Goal: Information Seeking & Learning: Learn about a topic

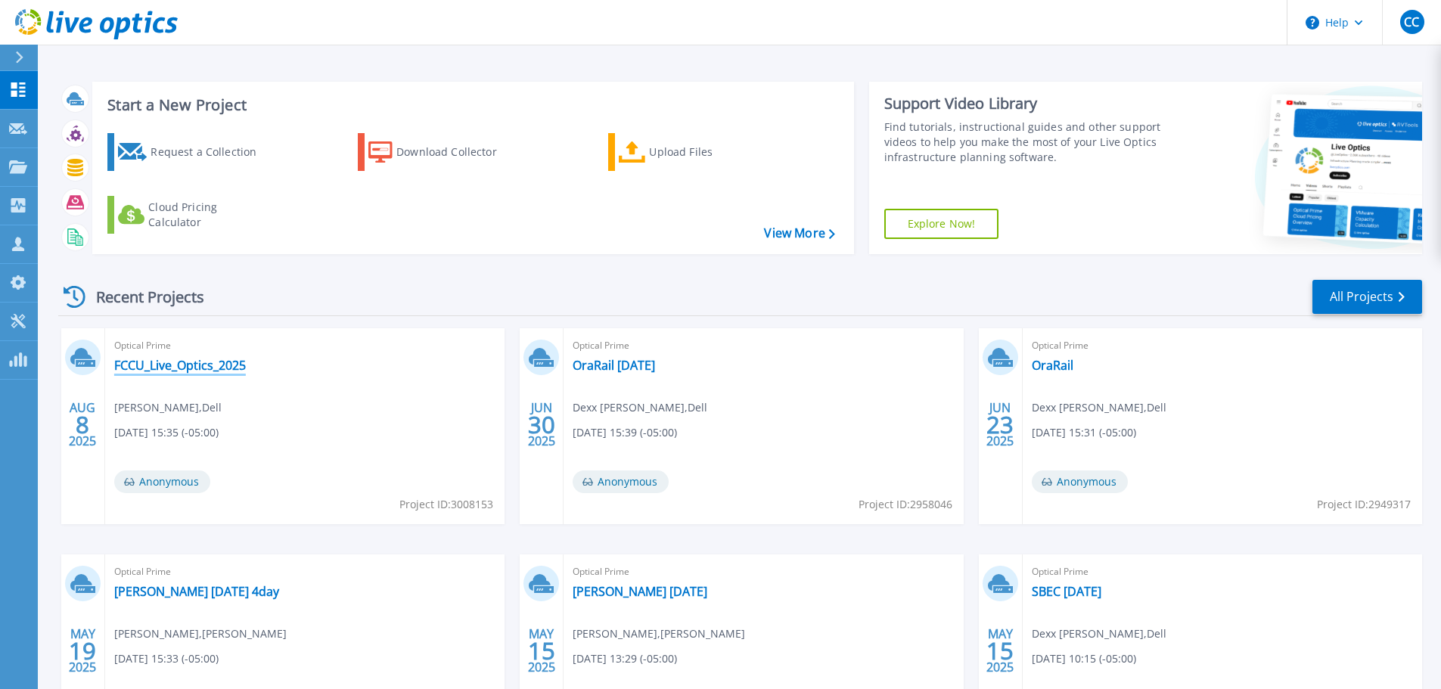
click at [194, 364] on link "FCCU_Live_Optics_2025" at bounding box center [180, 365] width 132 height 15
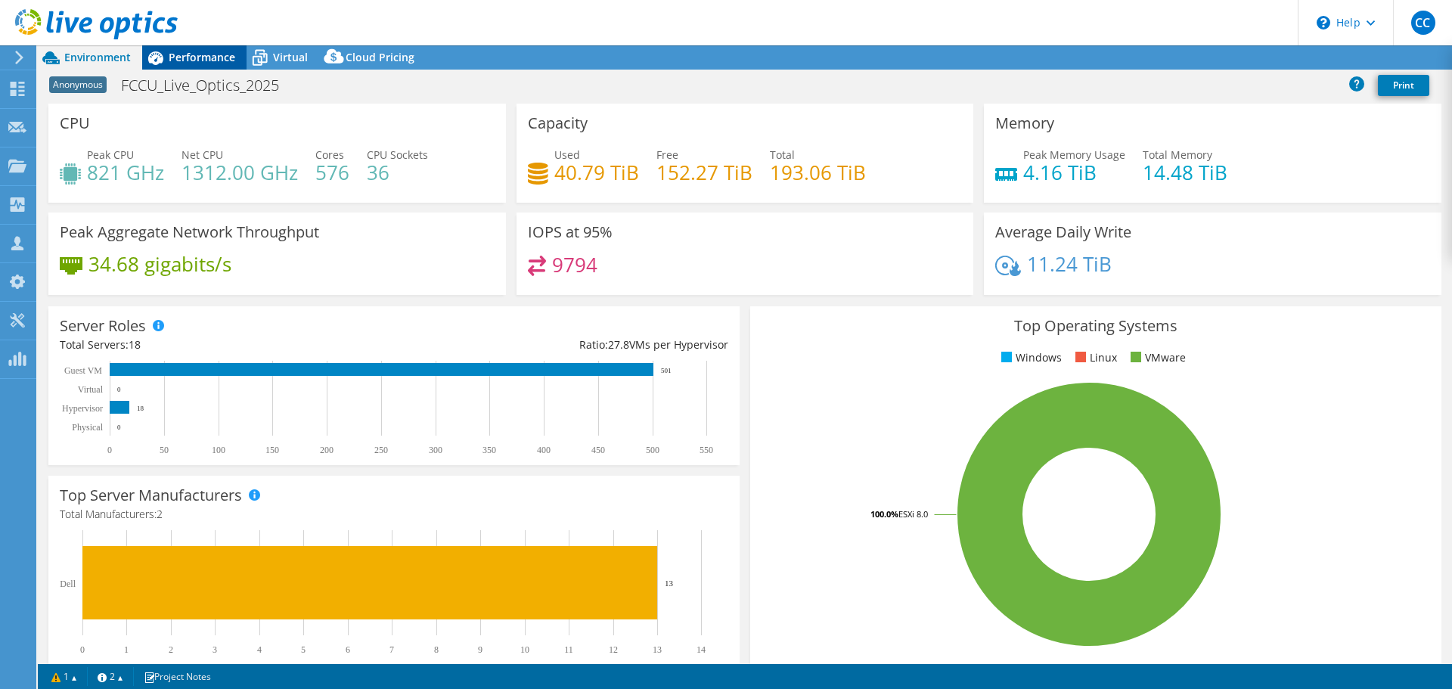
select select "USD"
click at [190, 62] on span "Performance" at bounding box center [202, 57] width 67 height 14
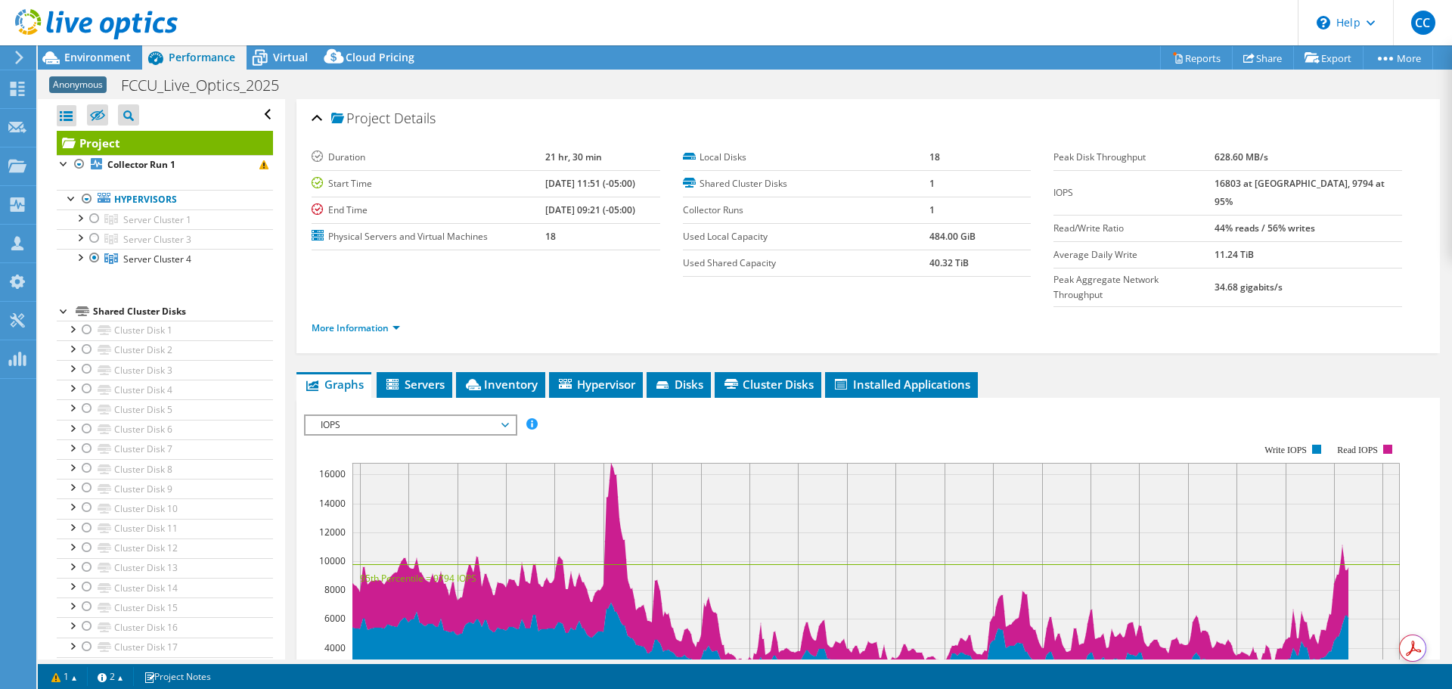
click at [437, 416] on span "IOPS" at bounding box center [410, 425] width 194 height 18
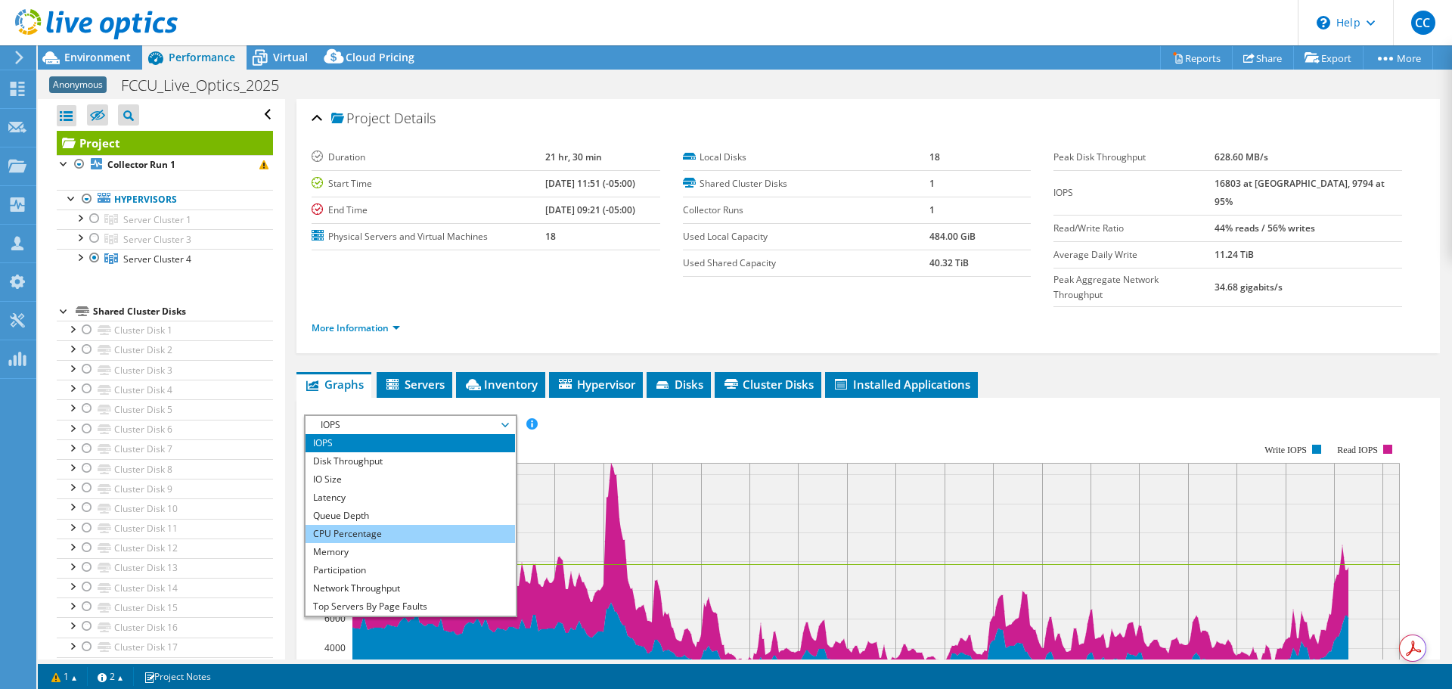
click at [412, 525] on li "CPU Percentage" at bounding box center [411, 534] width 210 height 18
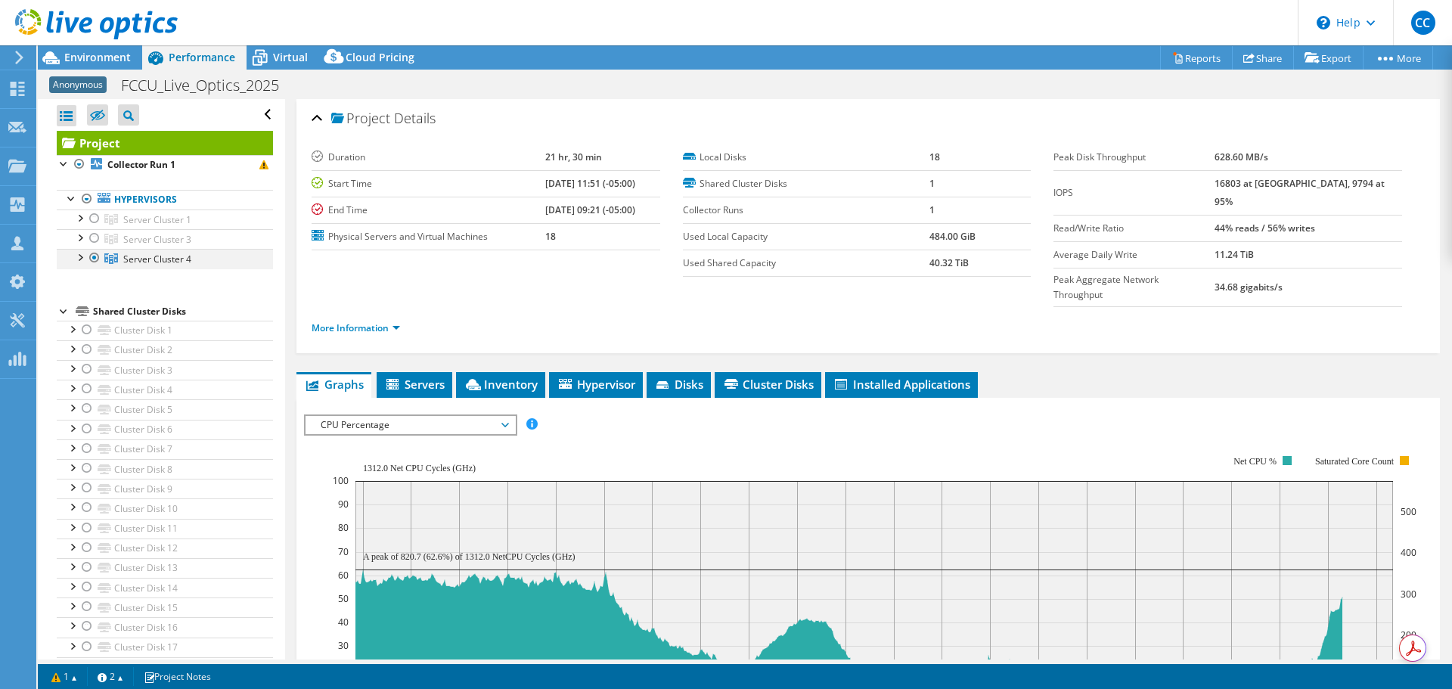
click at [79, 254] on div at bounding box center [79, 256] width 15 height 15
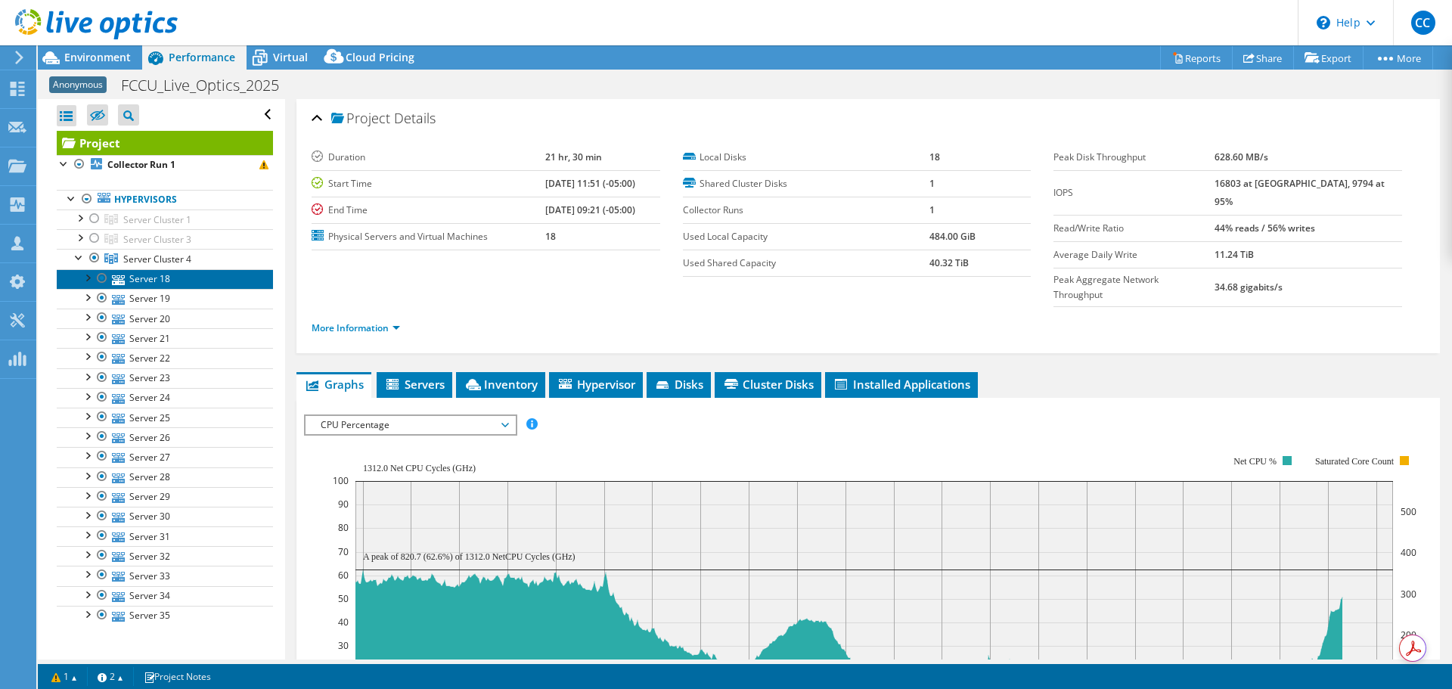
click at [157, 282] on link "Server 18" at bounding box center [165, 279] width 216 height 20
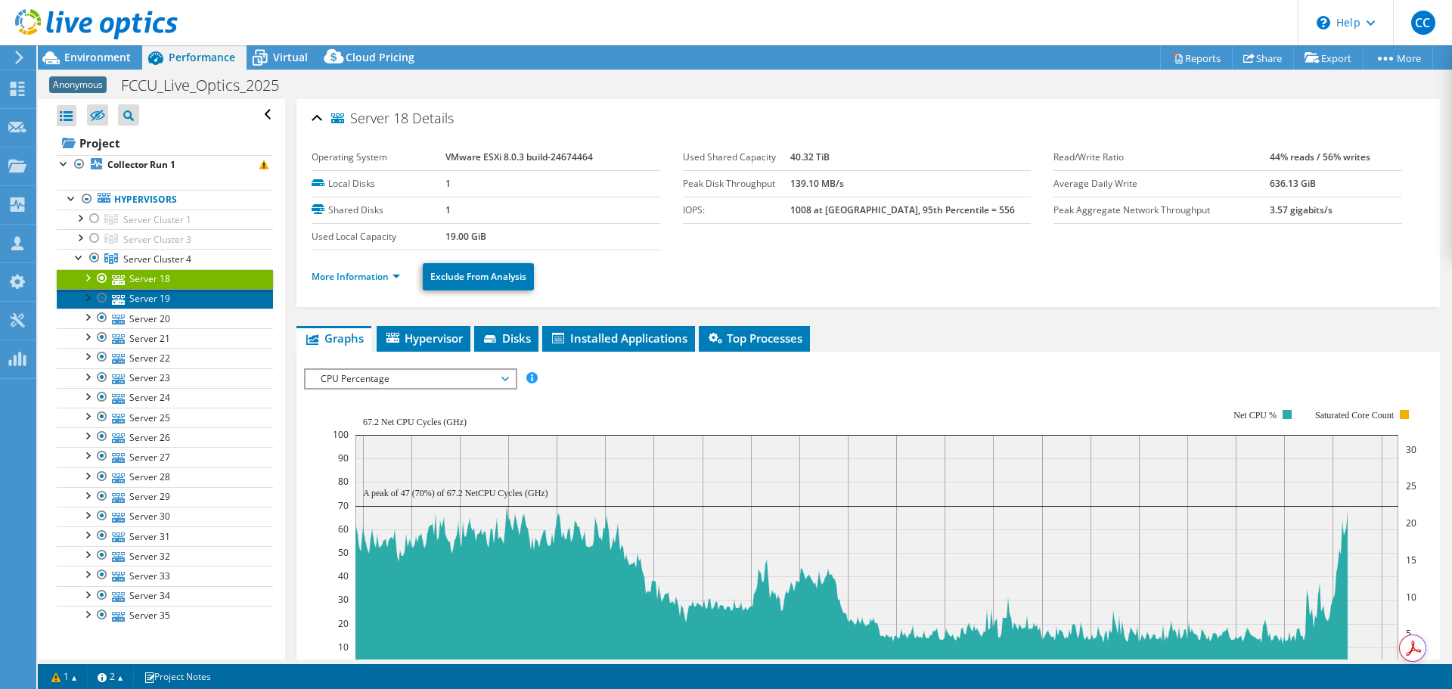
click at [157, 304] on link "Server 19" at bounding box center [165, 299] width 216 height 20
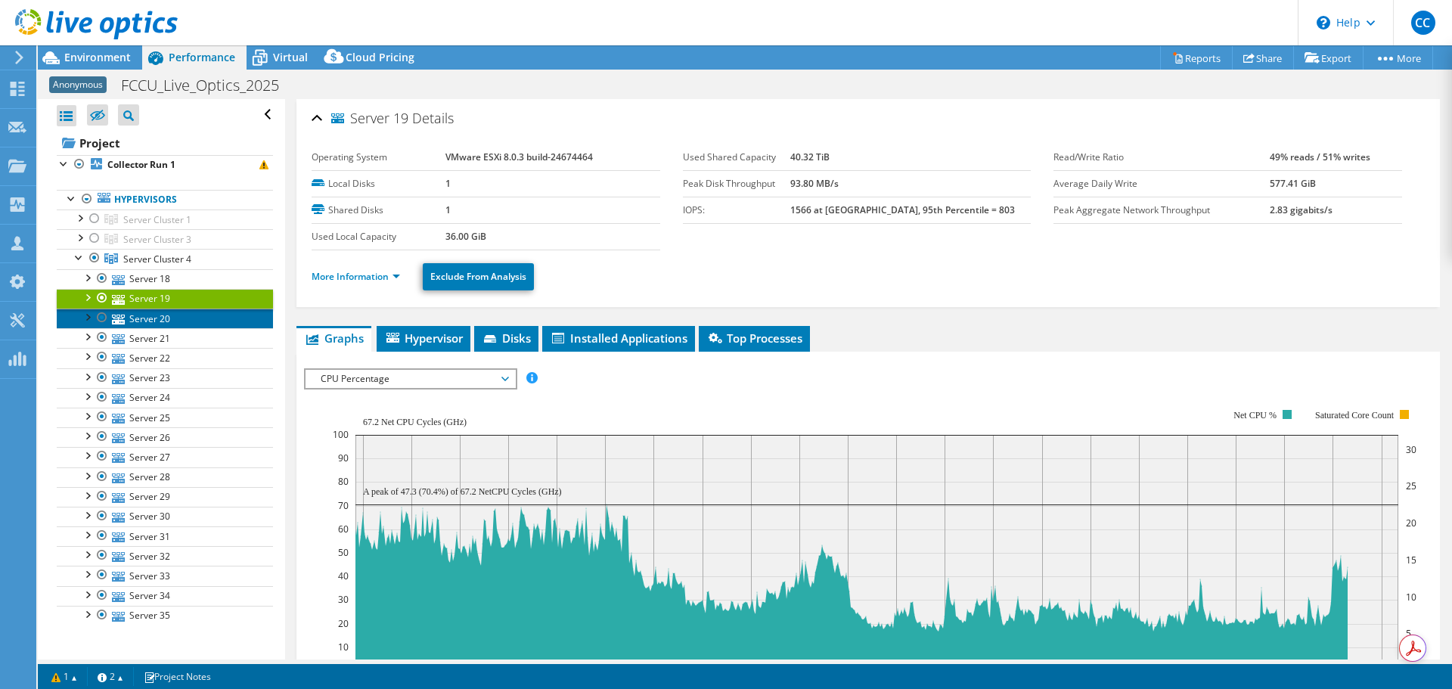
click at [154, 326] on link "Server 20" at bounding box center [165, 319] width 216 height 20
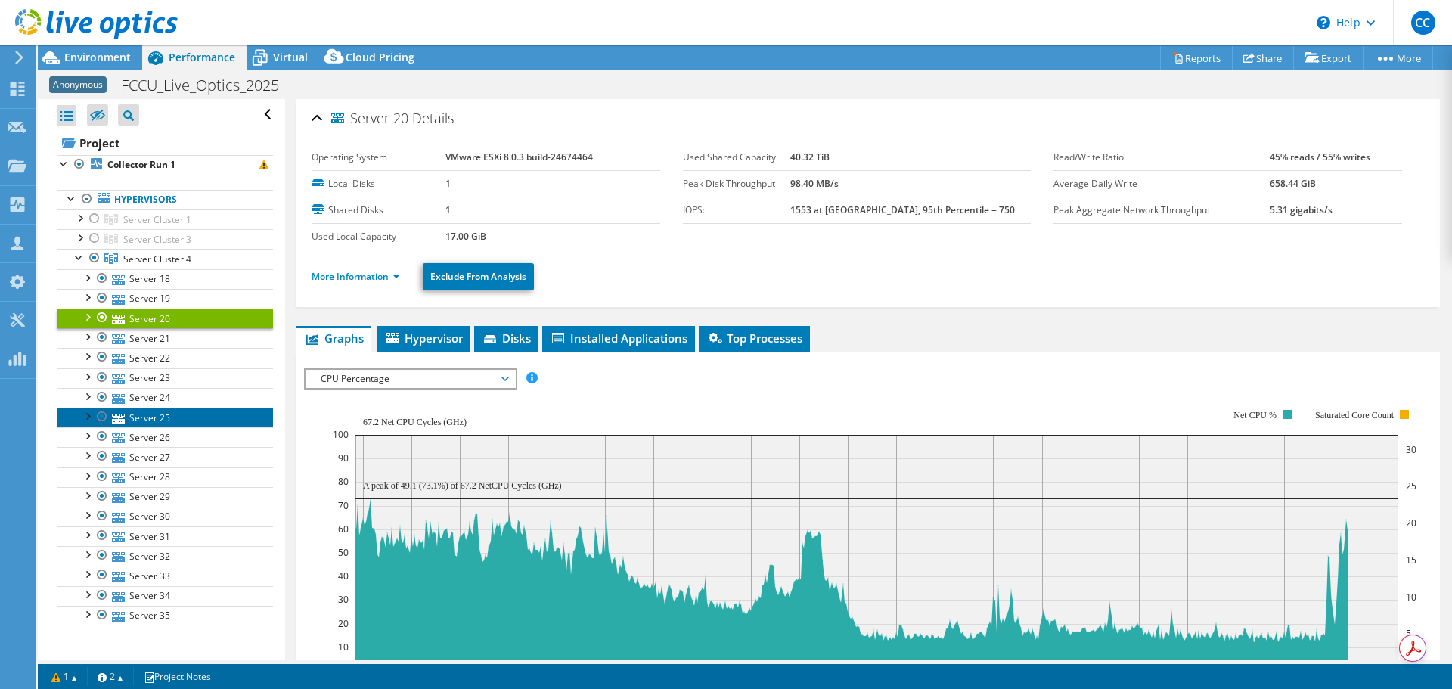
click at [141, 408] on link "Server 25" at bounding box center [165, 418] width 216 height 20
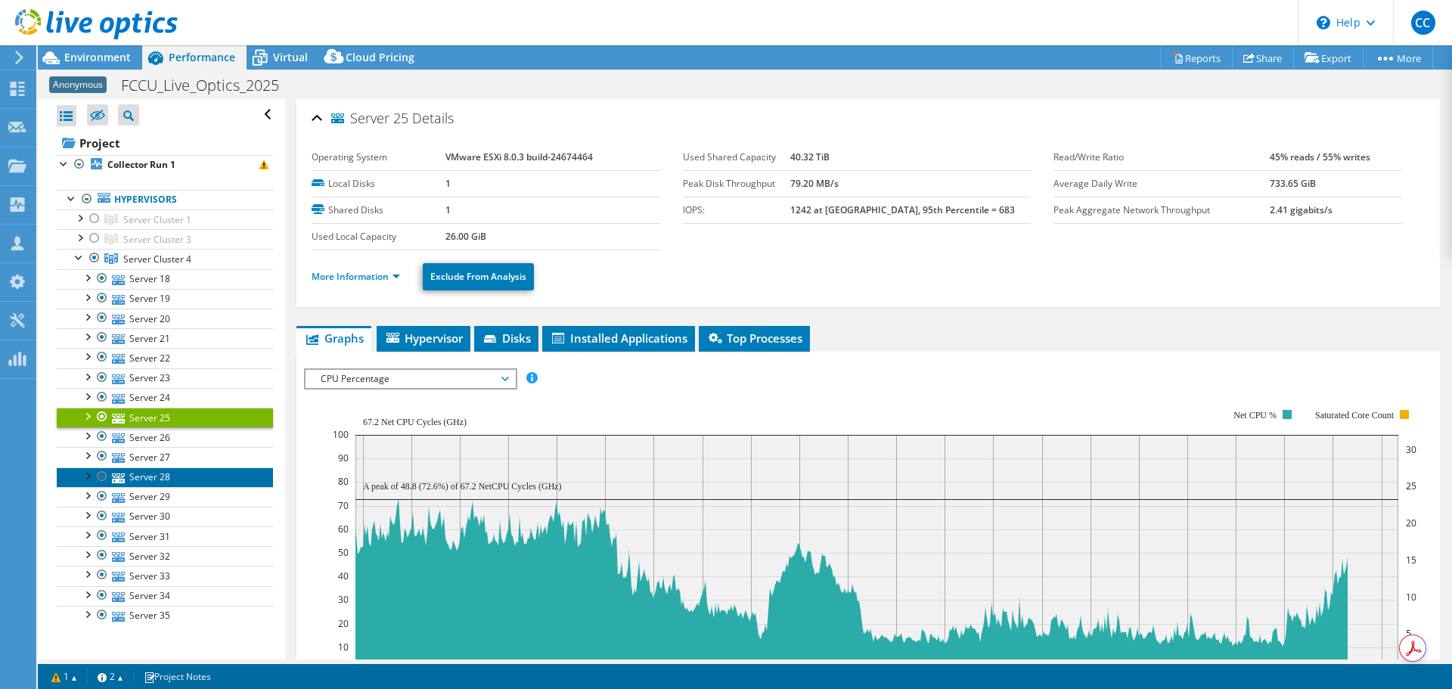
click at [144, 474] on link "Server 28" at bounding box center [165, 478] width 216 height 20
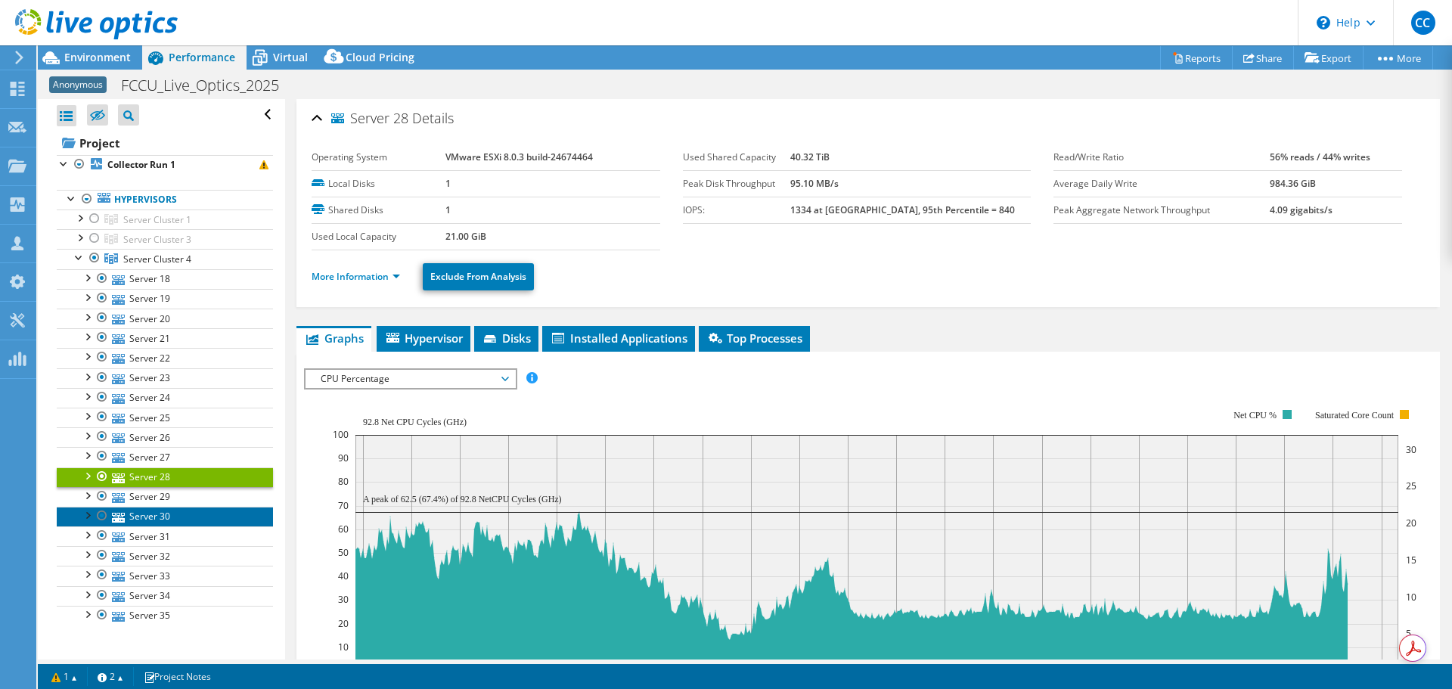
click at [149, 526] on link "Server 30" at bounding box center [165, 517] width 216 height 20
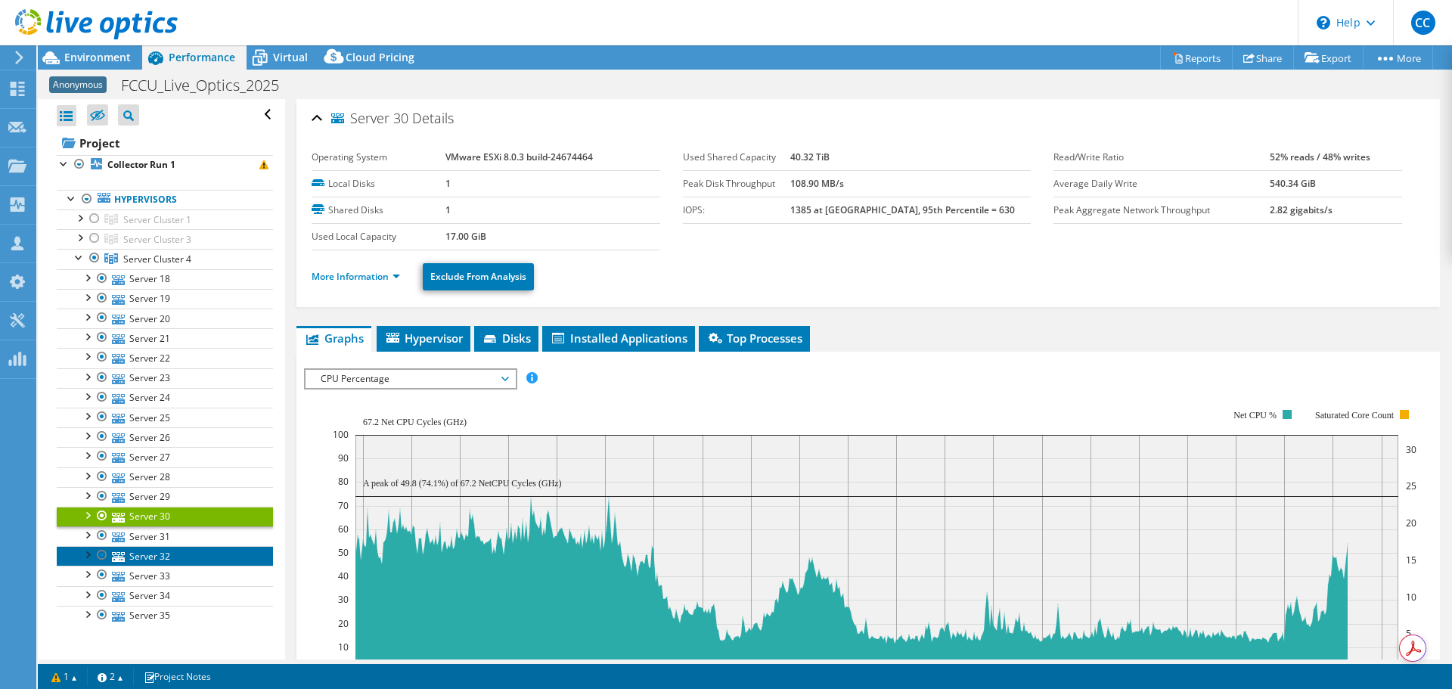
click at [141, 558] on link "Server 32" at bounding box center [165, 556] width 216 height 20
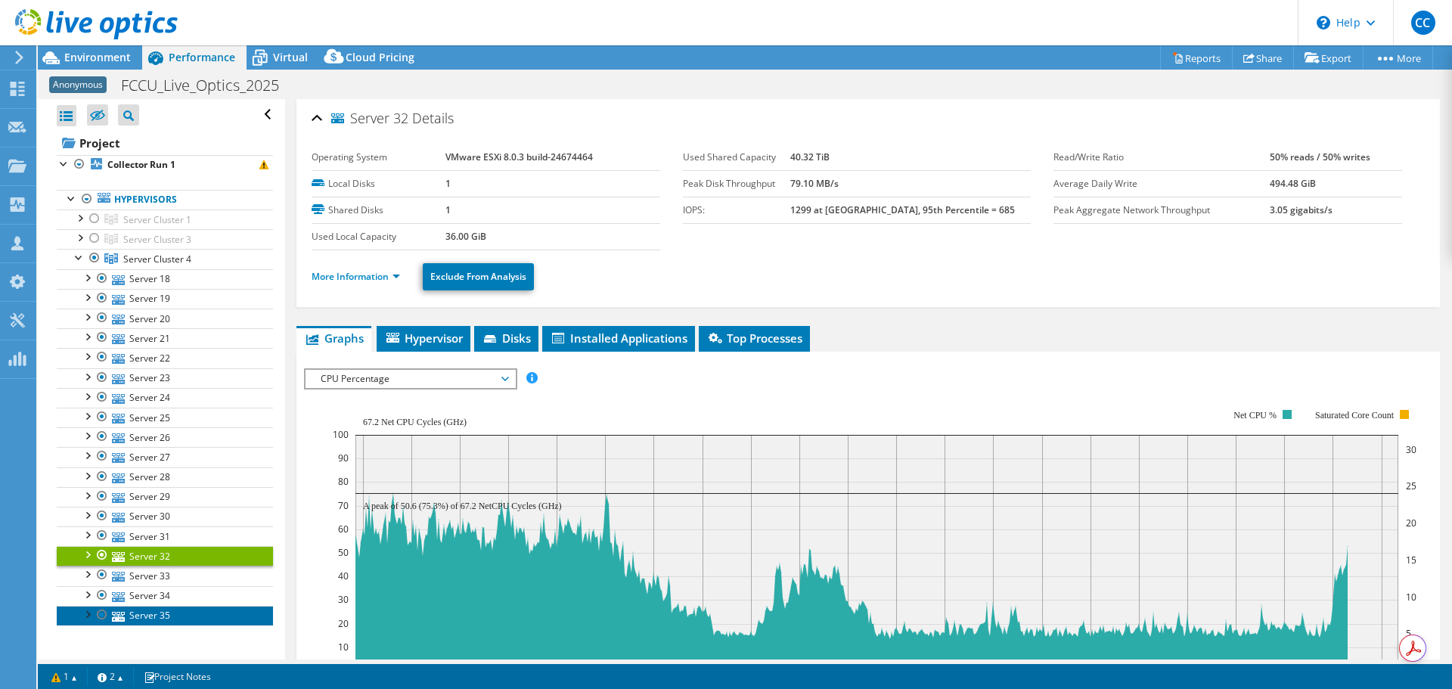
click at [176, 613] on link "Server 35" at bounding box center [165, 616] width 216 height 20
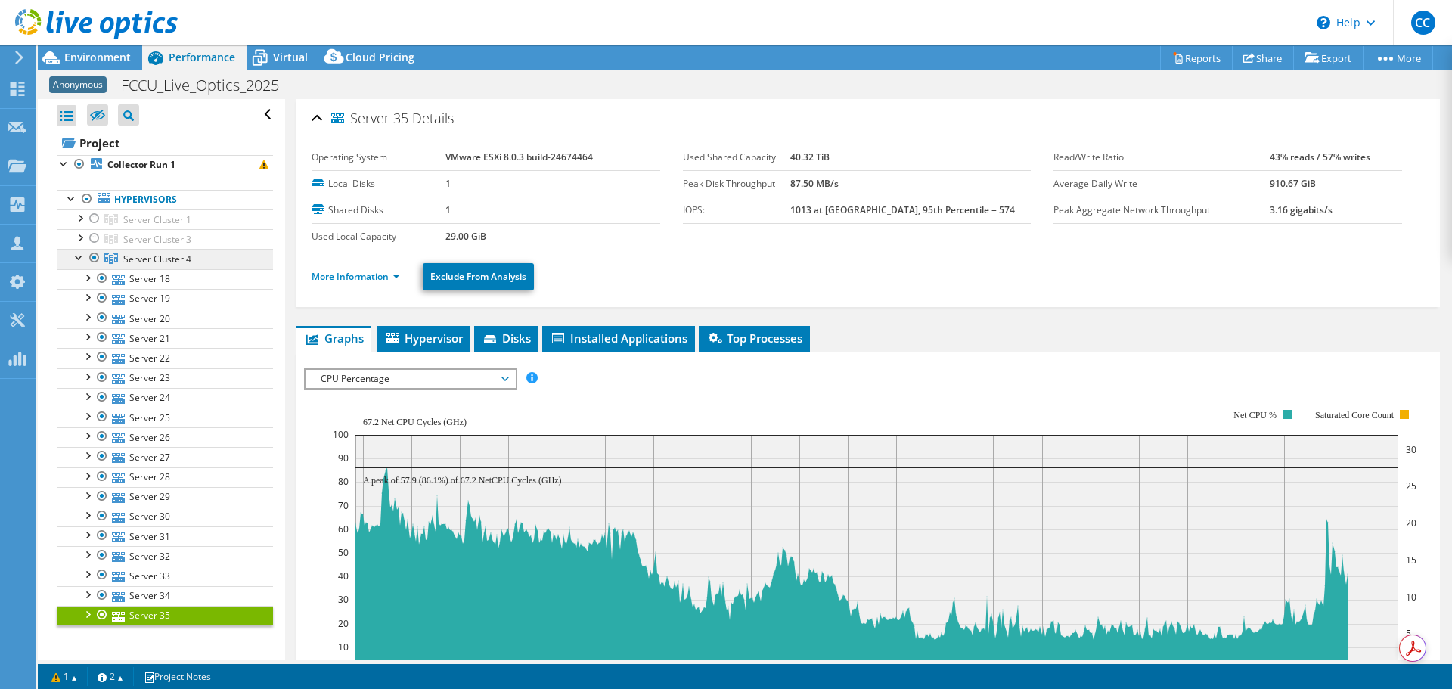
click at [151, 226] on span "Server Cluster 4" at bounding box center [157, 219] width 68 height 13
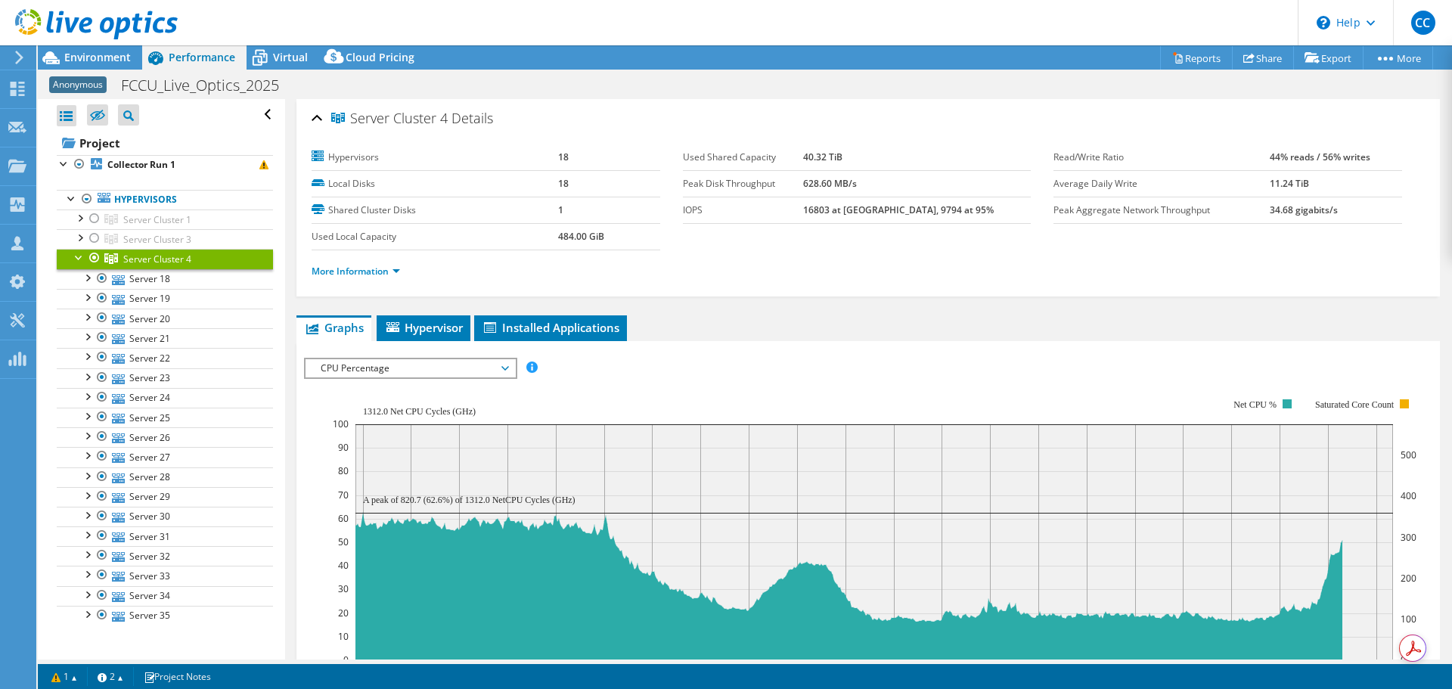
click at [446, 361] on span "CPU Percentage" at bounding box center [410, 368] width 194 height 18
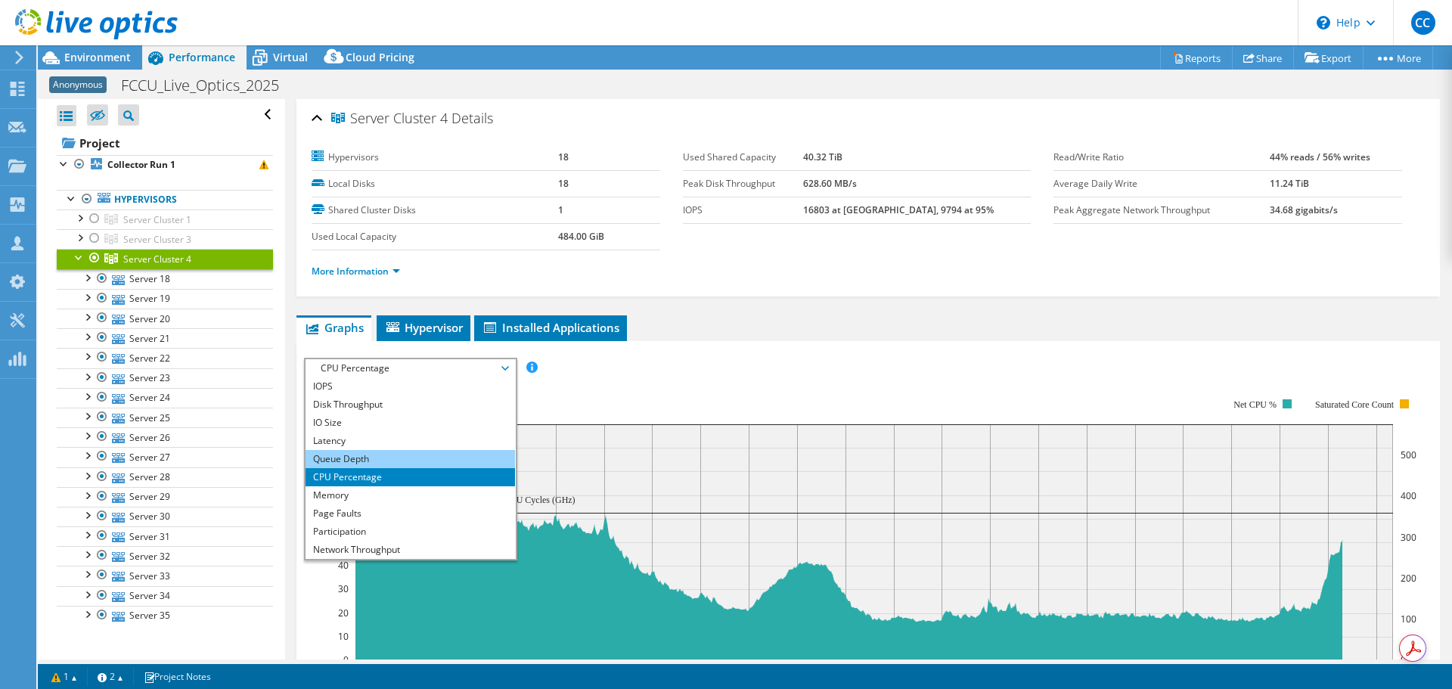
click at [370, 454] on li "Queue Depth" at bounding box center [411, 459] width 210 height 18
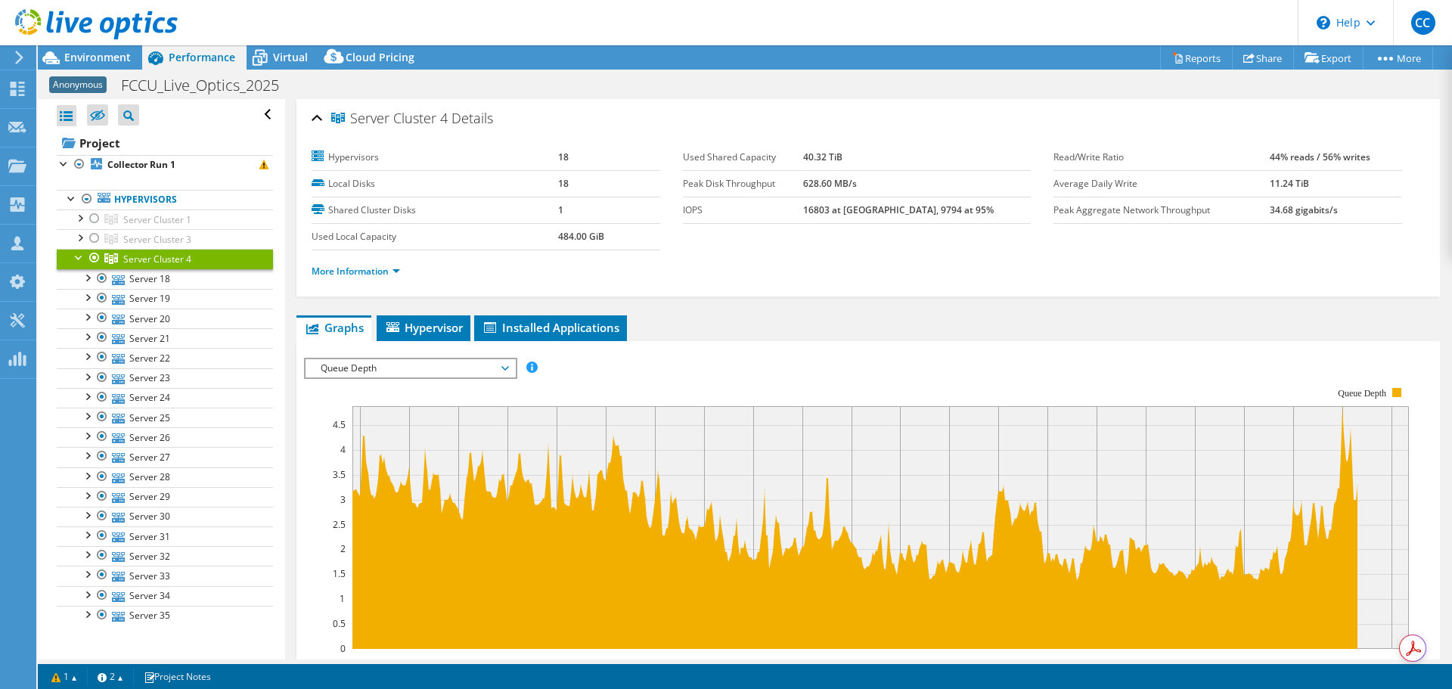
click at [406, 374] on span "Queue Depth" at bounding box center [410, 368] width 194 height 18
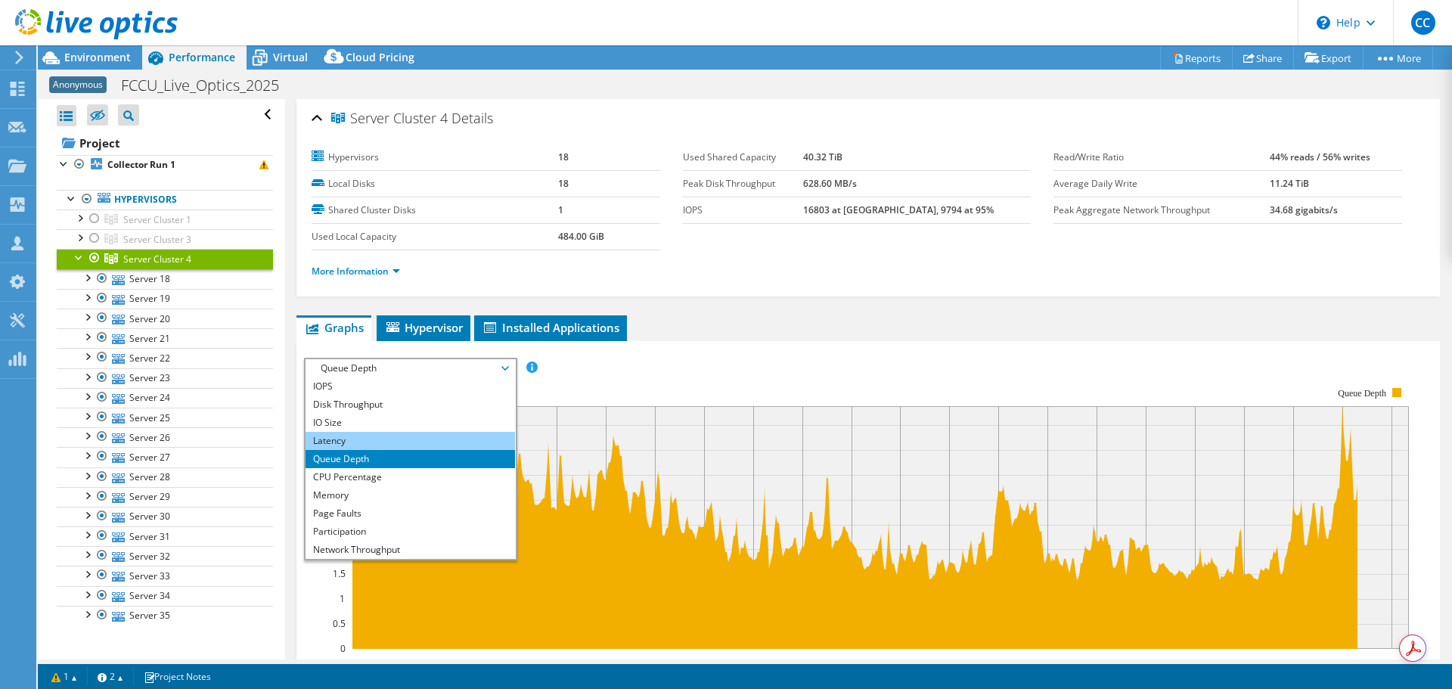
click at [366, 436] on li "Latency" at bounding box center [411, 441] width 210 height 18
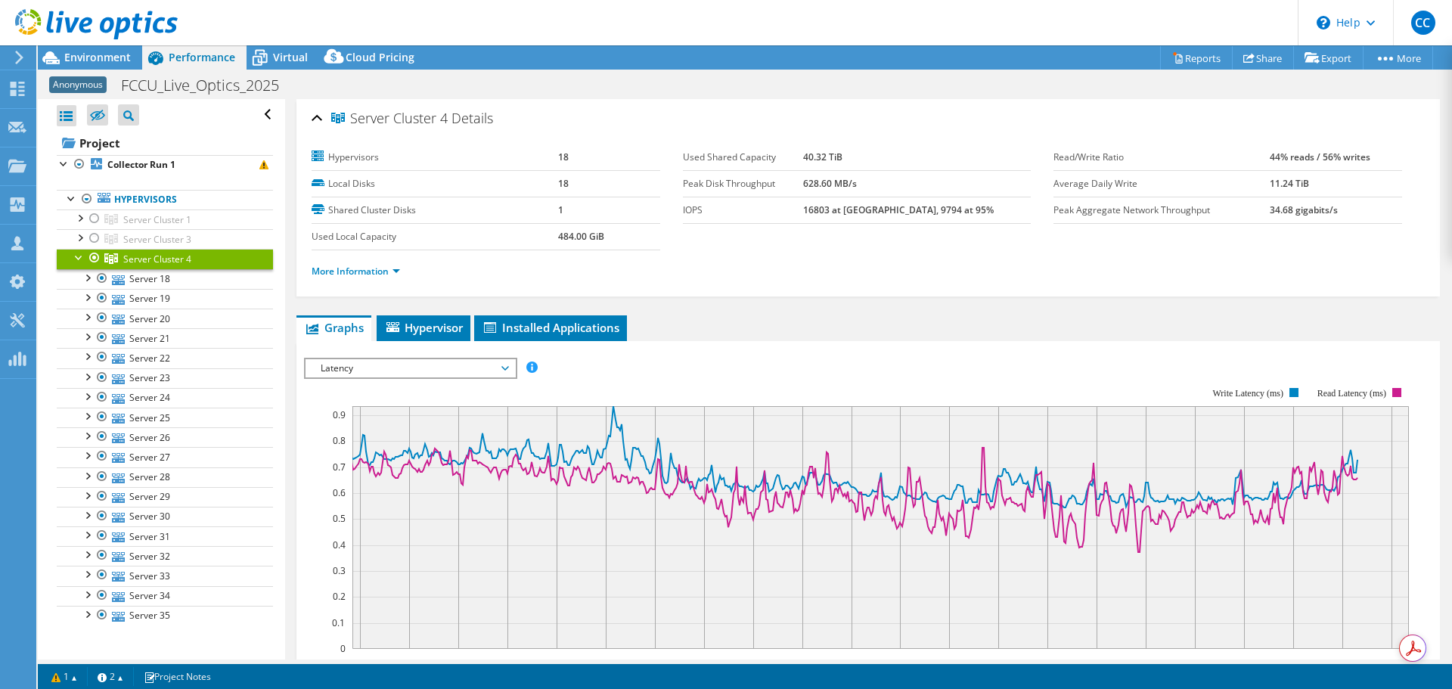
click at [381, 374] on span "Latency" at bounding box center [410, 368] width 194 height 18
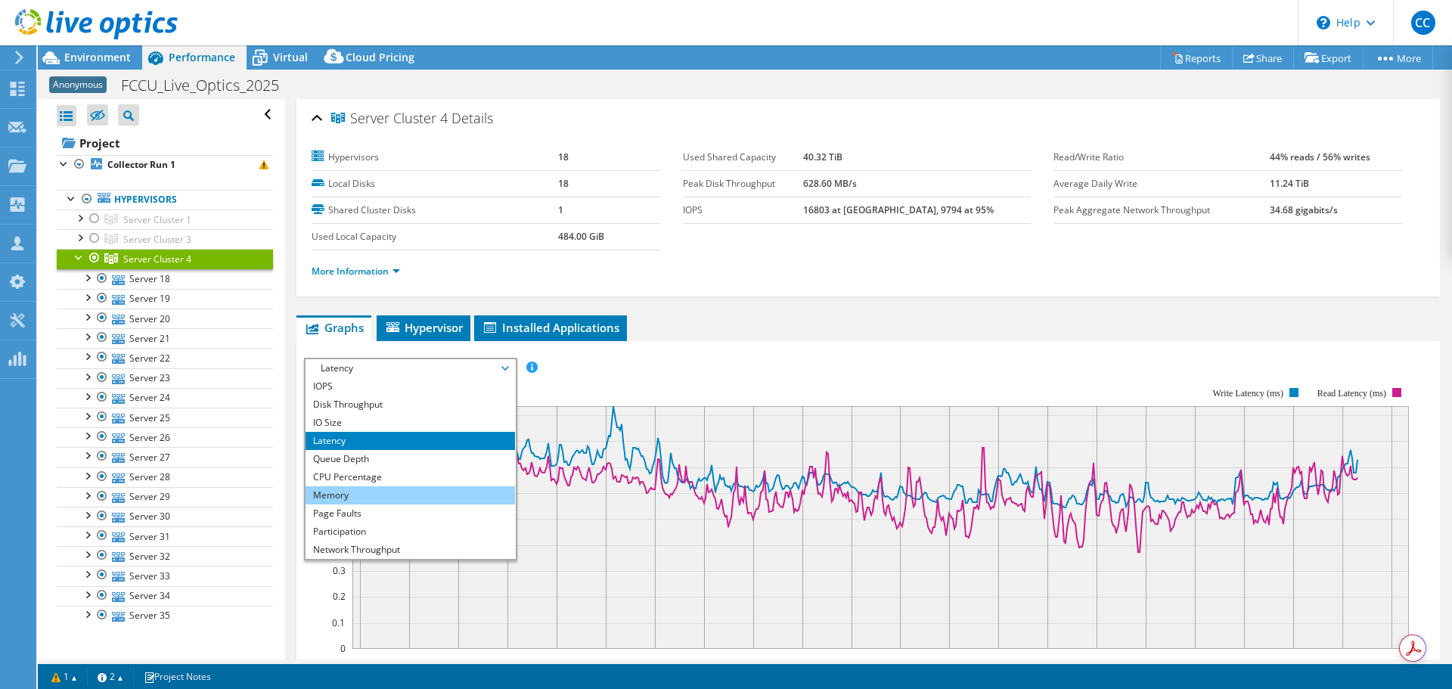
click at [388, 501] on li "Memory" at bounding box center [411, 495] width 210 height 18
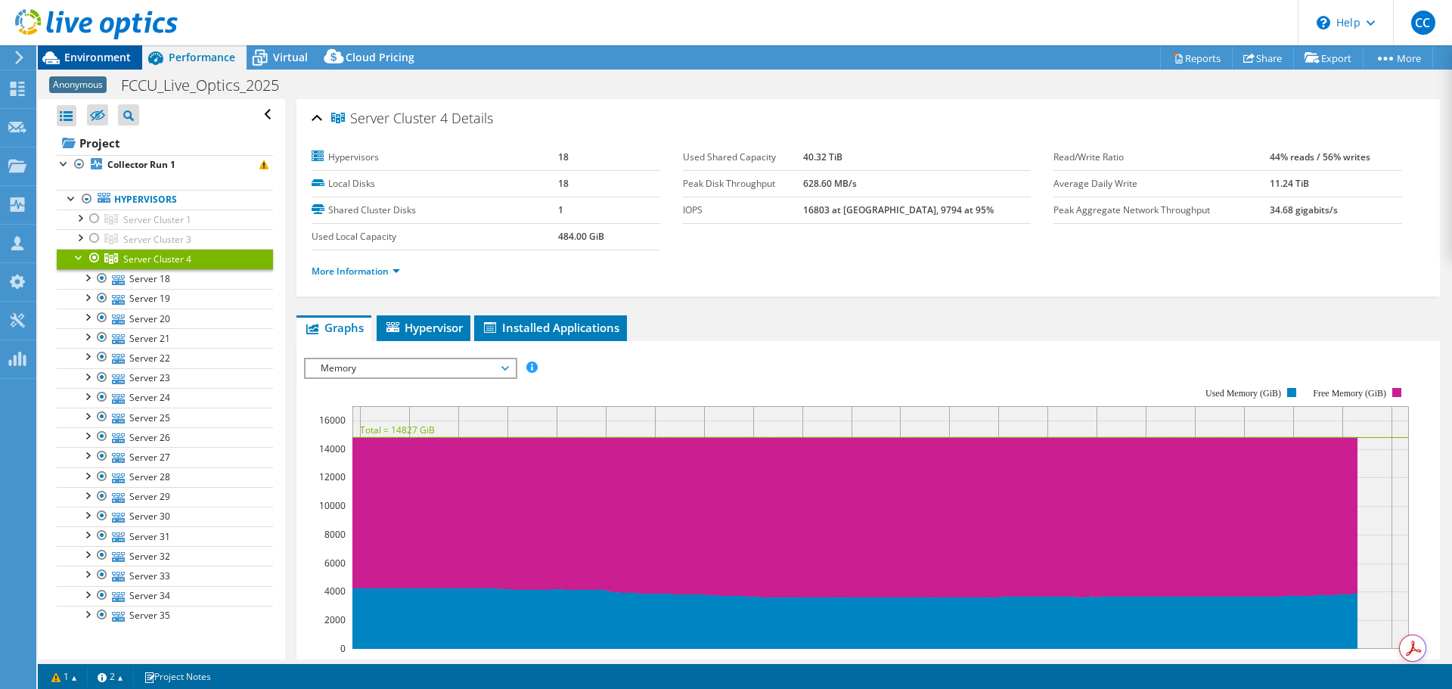
click at [113, 59] on span "Environment" at bounding box center [97, 57] width 67 height 14
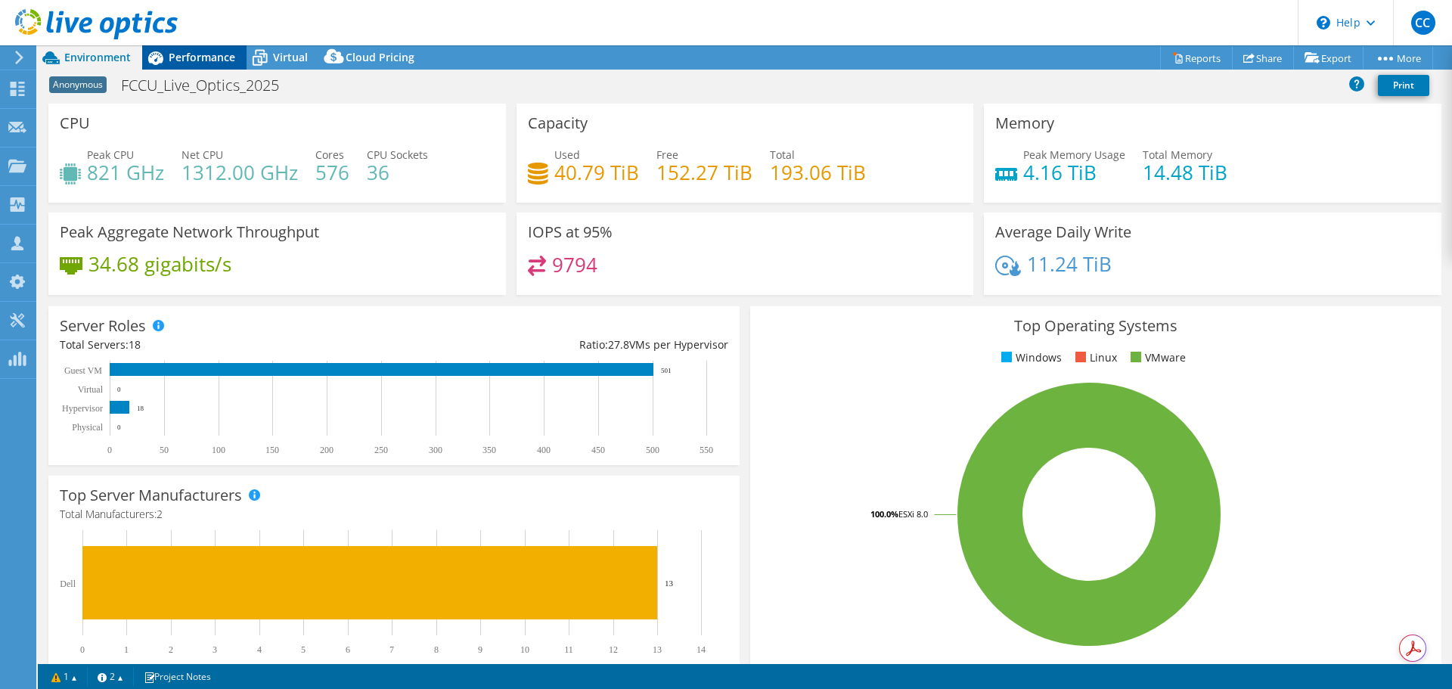
click at [167, 59] on icon at bounding box center [155, 58] width 26 height 26
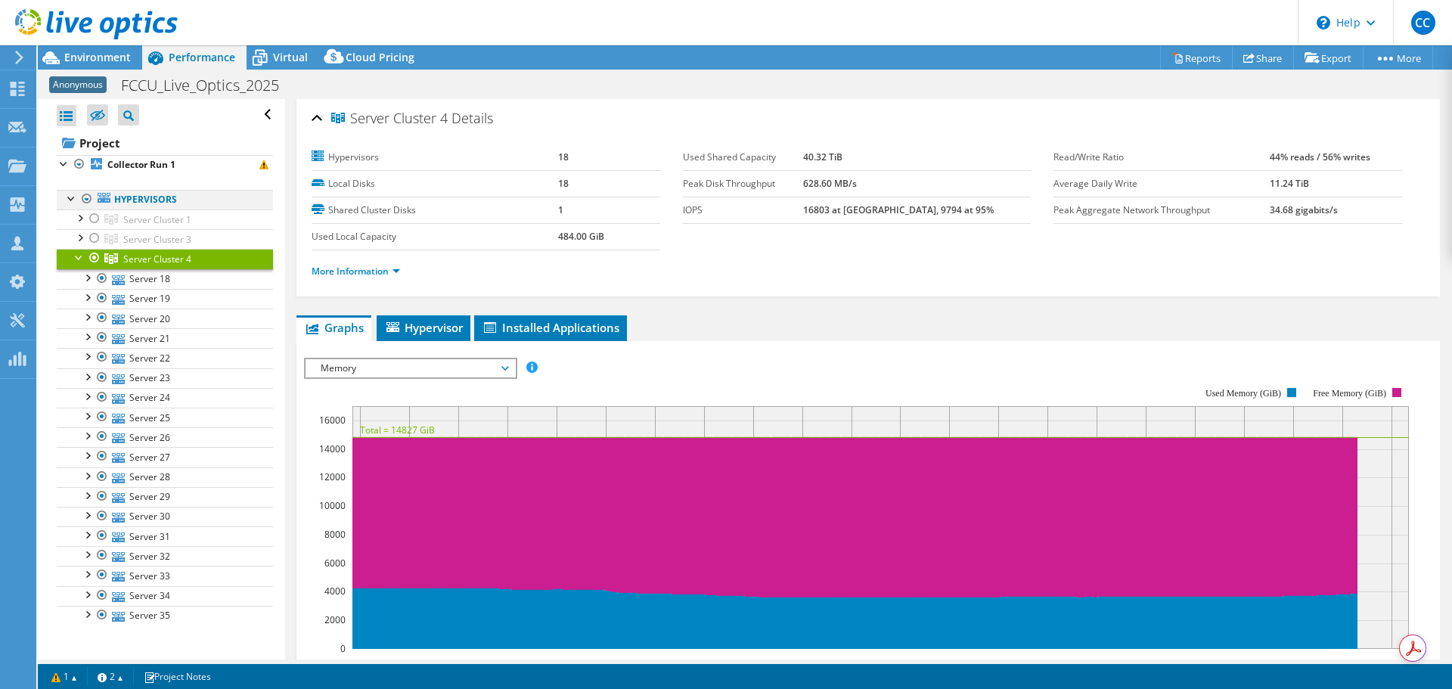
click at [69, 200] on div at bounding box center [71, 197] width 15 height 15
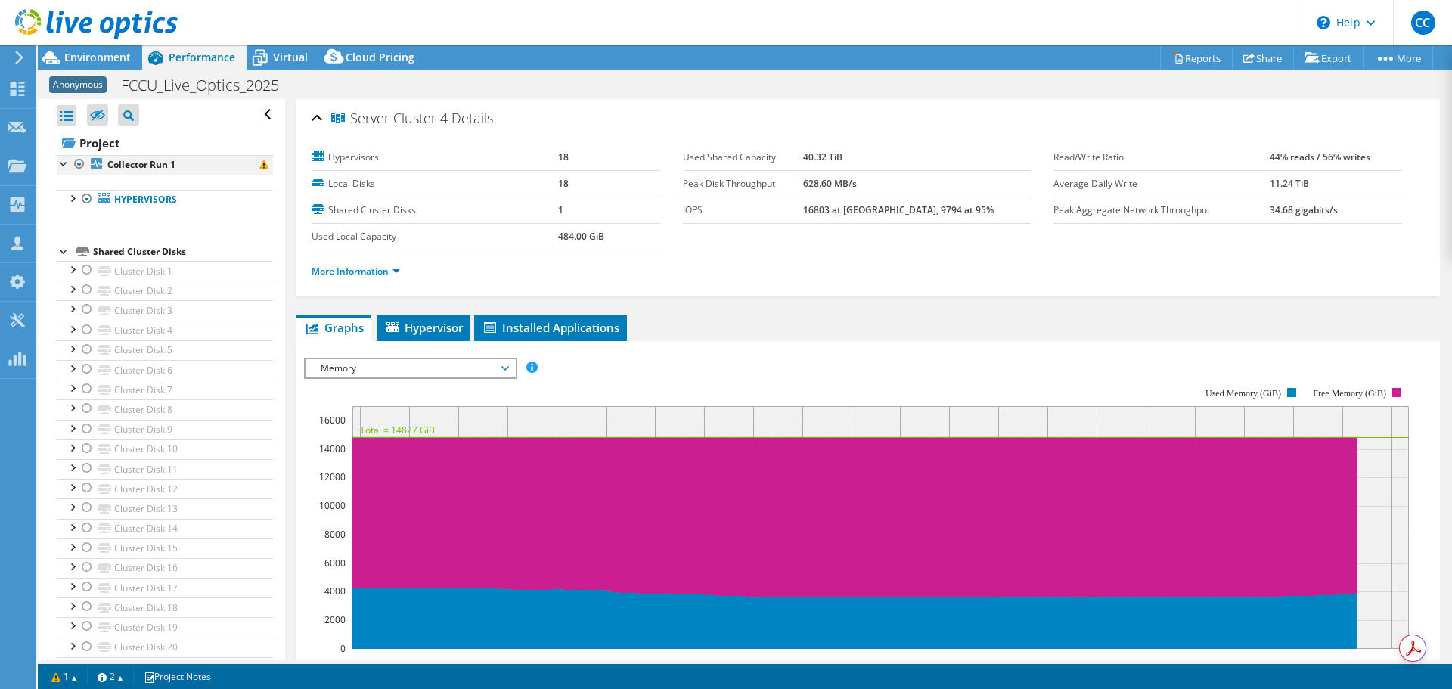
click at [64, 164] on div at bounding box center [64, 162] width 15 height 15
click at [67, 166] on div at bounding box center [64, 162] width 15 height 15
click at [74, 200] on div at bounding box center [71, 197] width 15 height 15
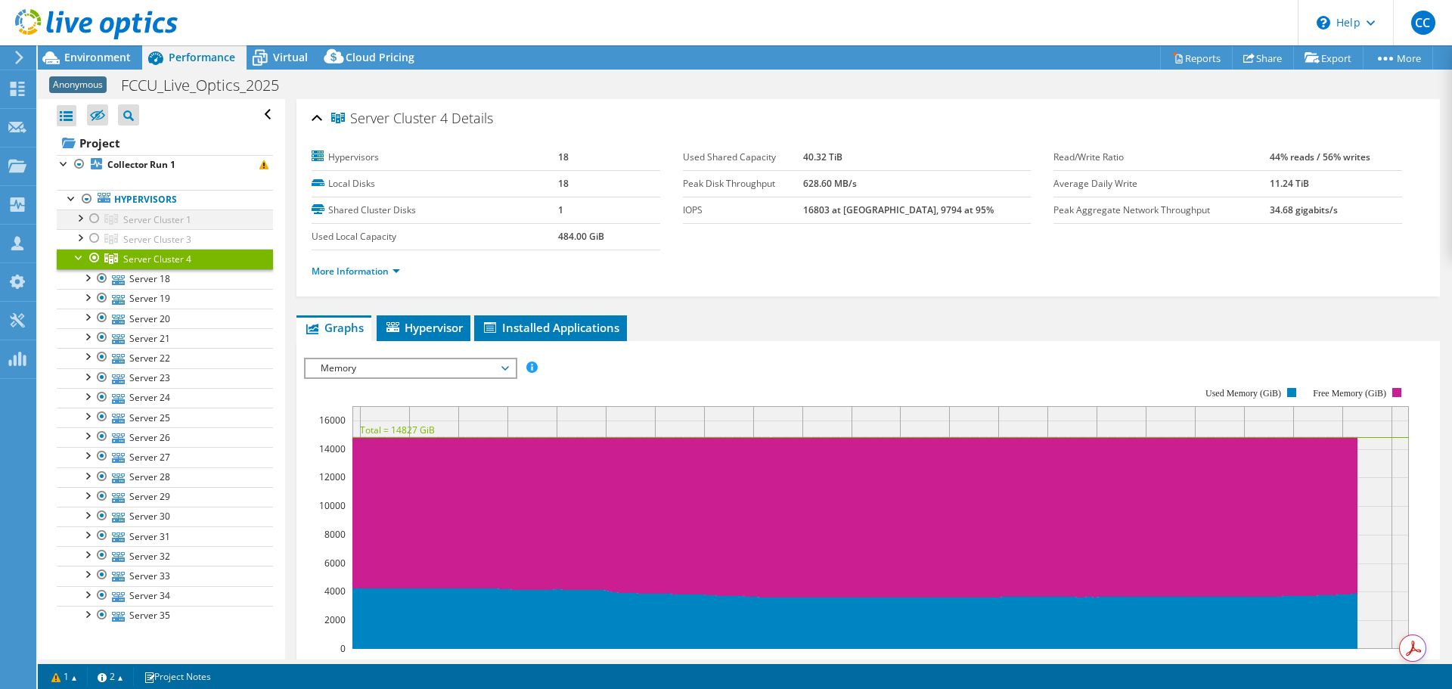
click at [95, 223] on div at bounding box center [94, 219] width 15 height 18
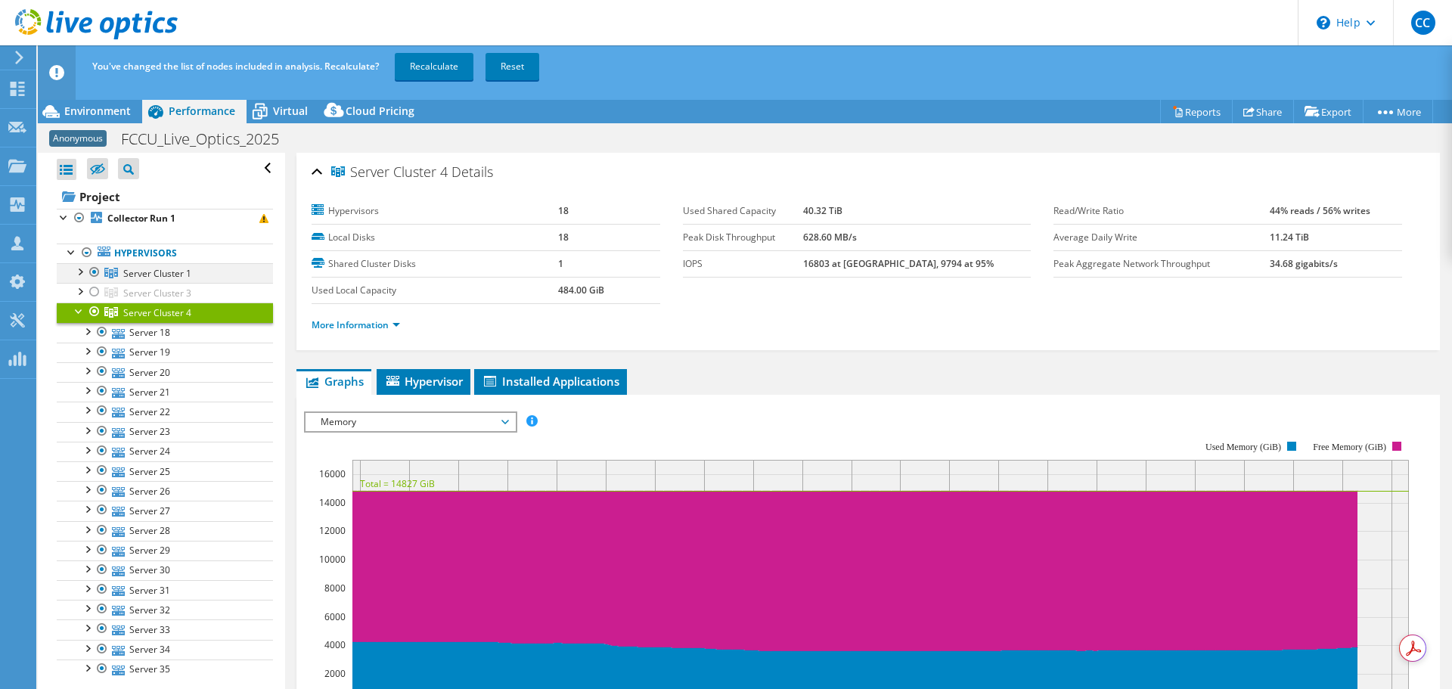
click at [94, 266] on div at bounding box center [94, 272] width 15 height 18
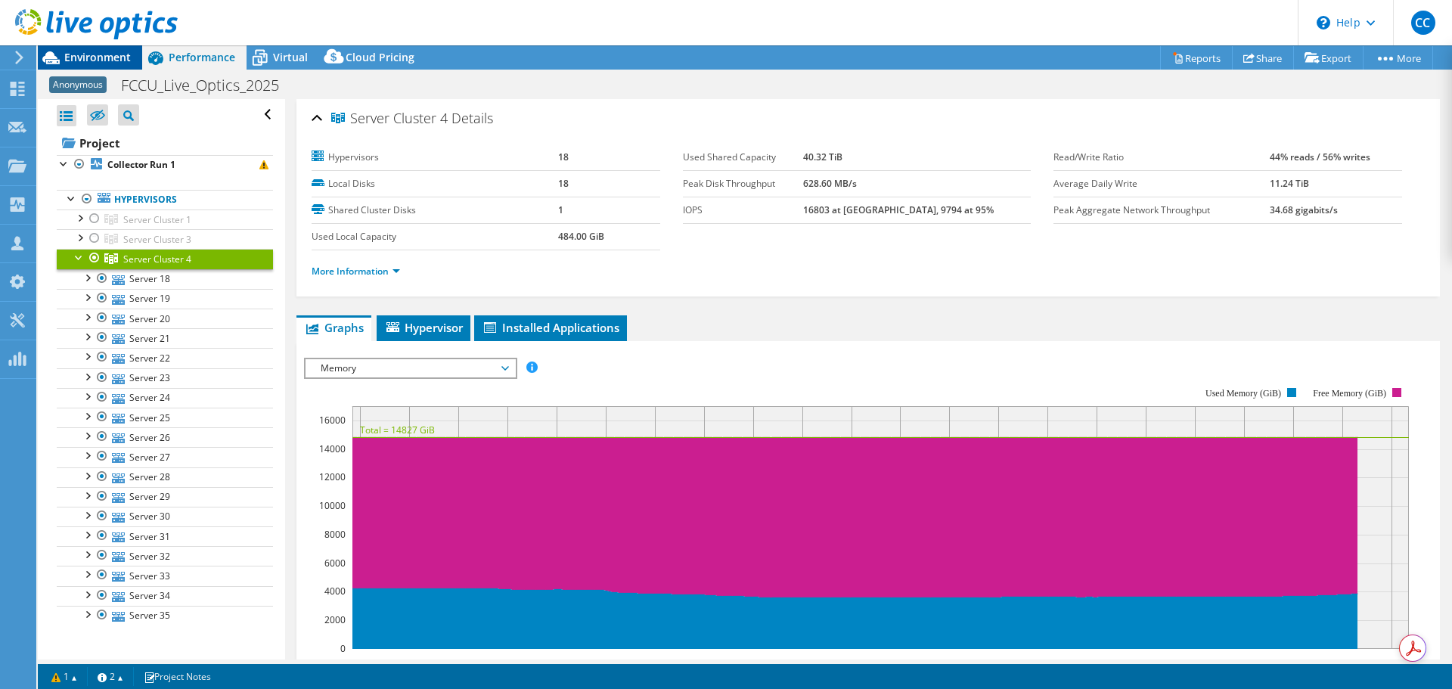
click at [92, 63] on span "Environment" at bounding box center [97, 57] width 67 height 14
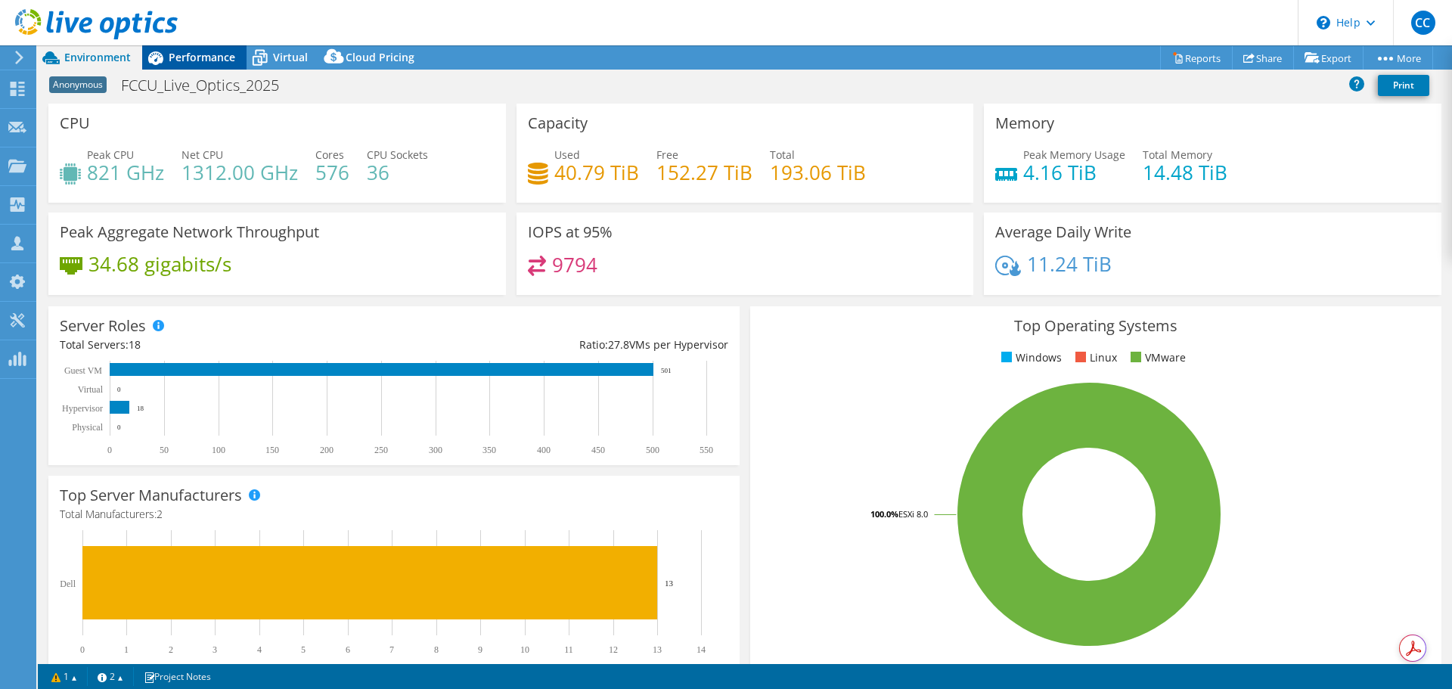
click at [184, 52] on span "Performance" at bounding box center [202, 57] width 67 height 14
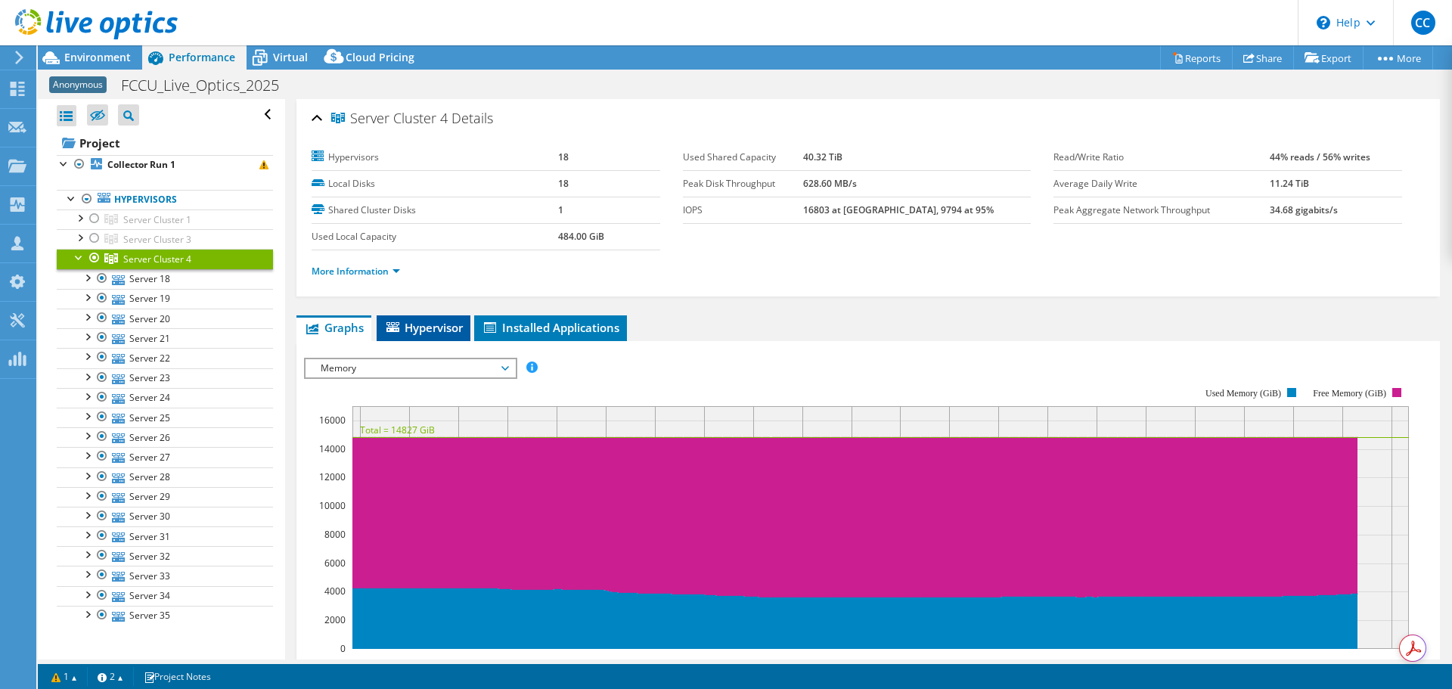
click at [436, 328] on span "Hypervisor" at bounding box center [423, 327] width 79 height 15
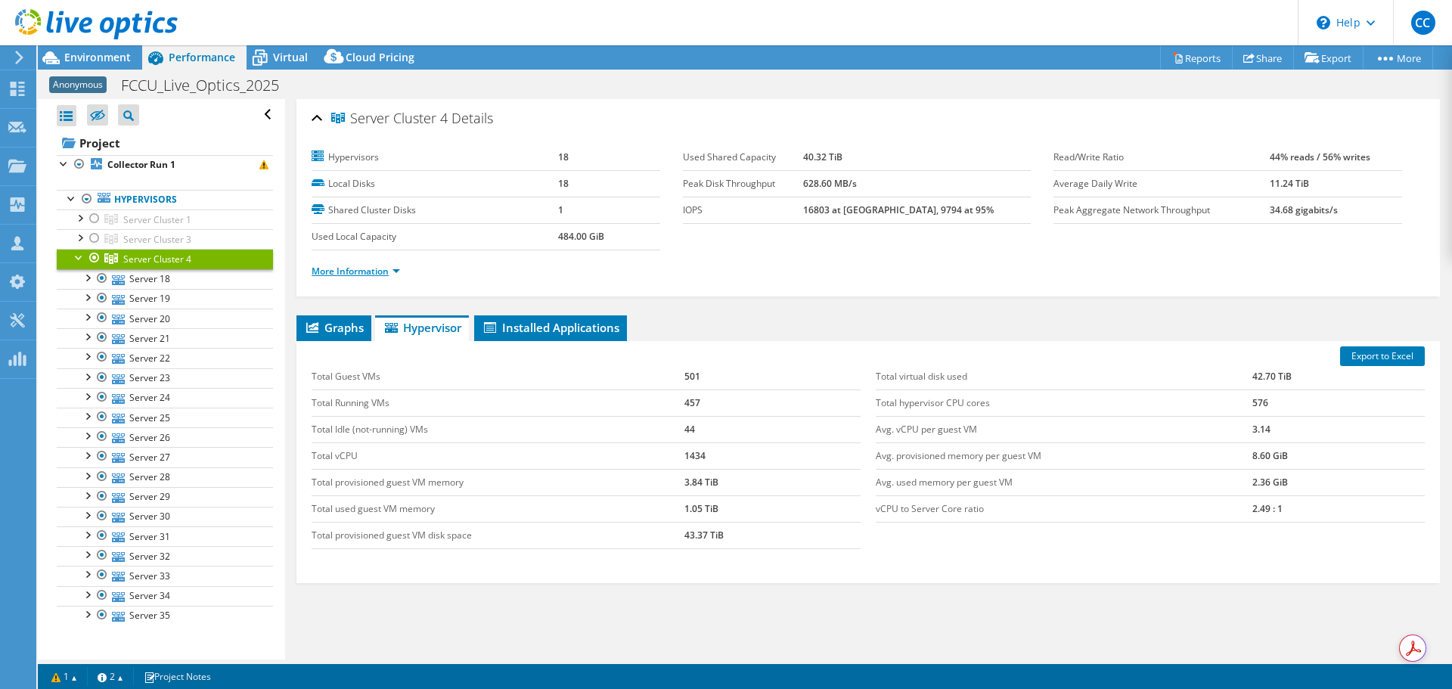
click at [374, 270] on link "More Information" at bounding box center [356, 271] width 89 height 13
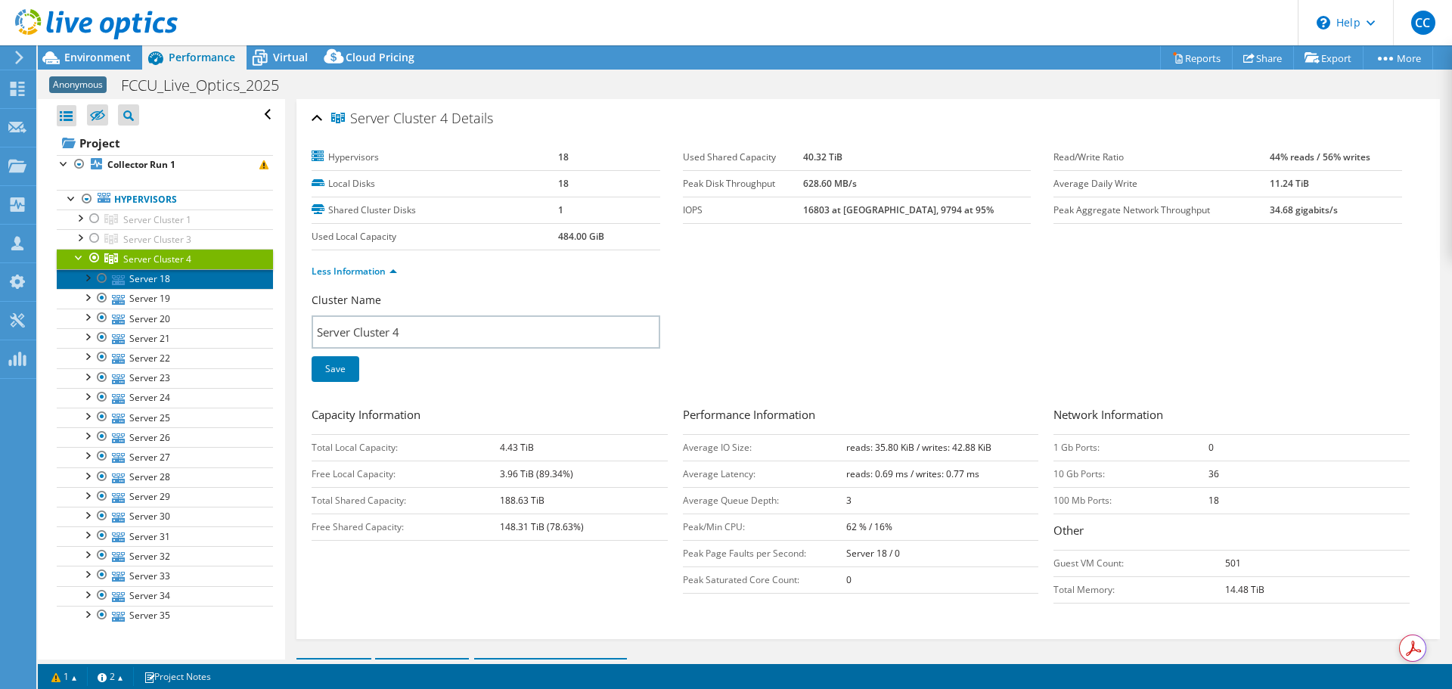
click at [148, 276] on link "Server 18" at bounding box center [165, 279] width 216 height 20
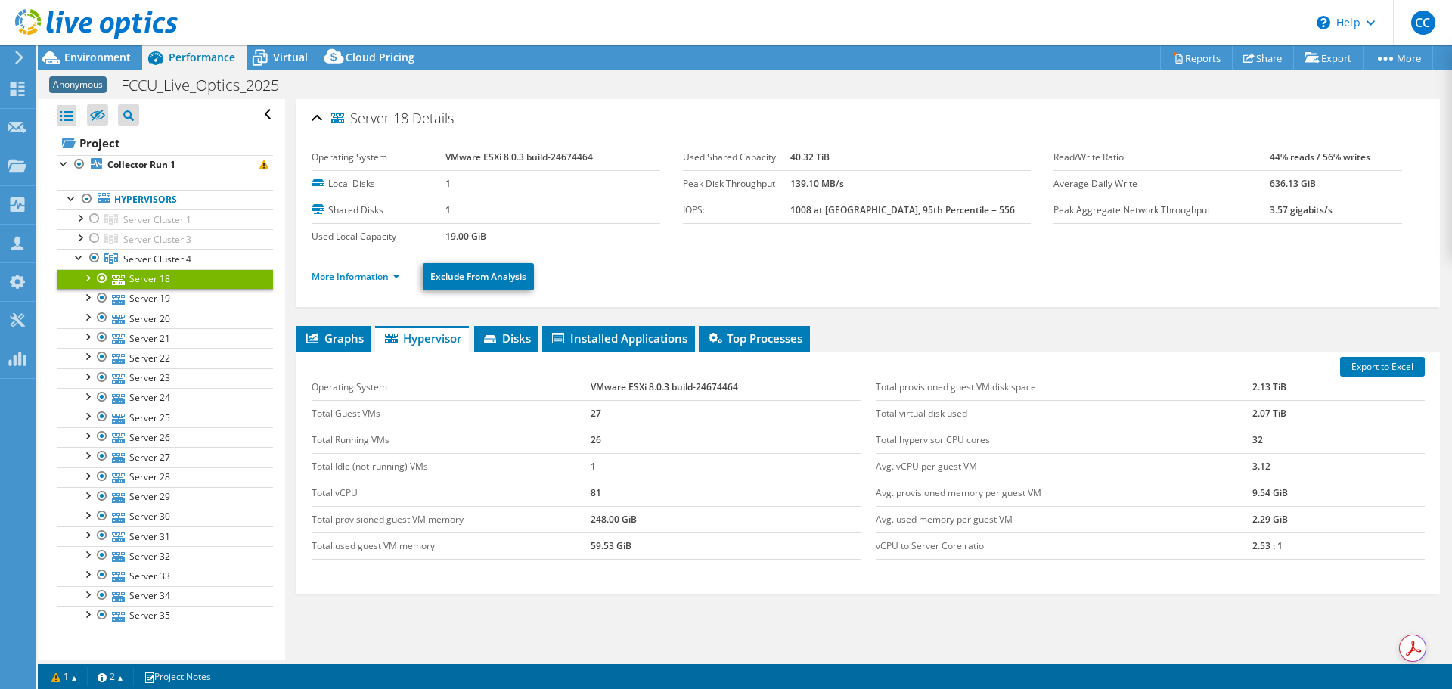
click at [377, 275] on link "More Information" at bounding box center [356, 276] width 89 height 13
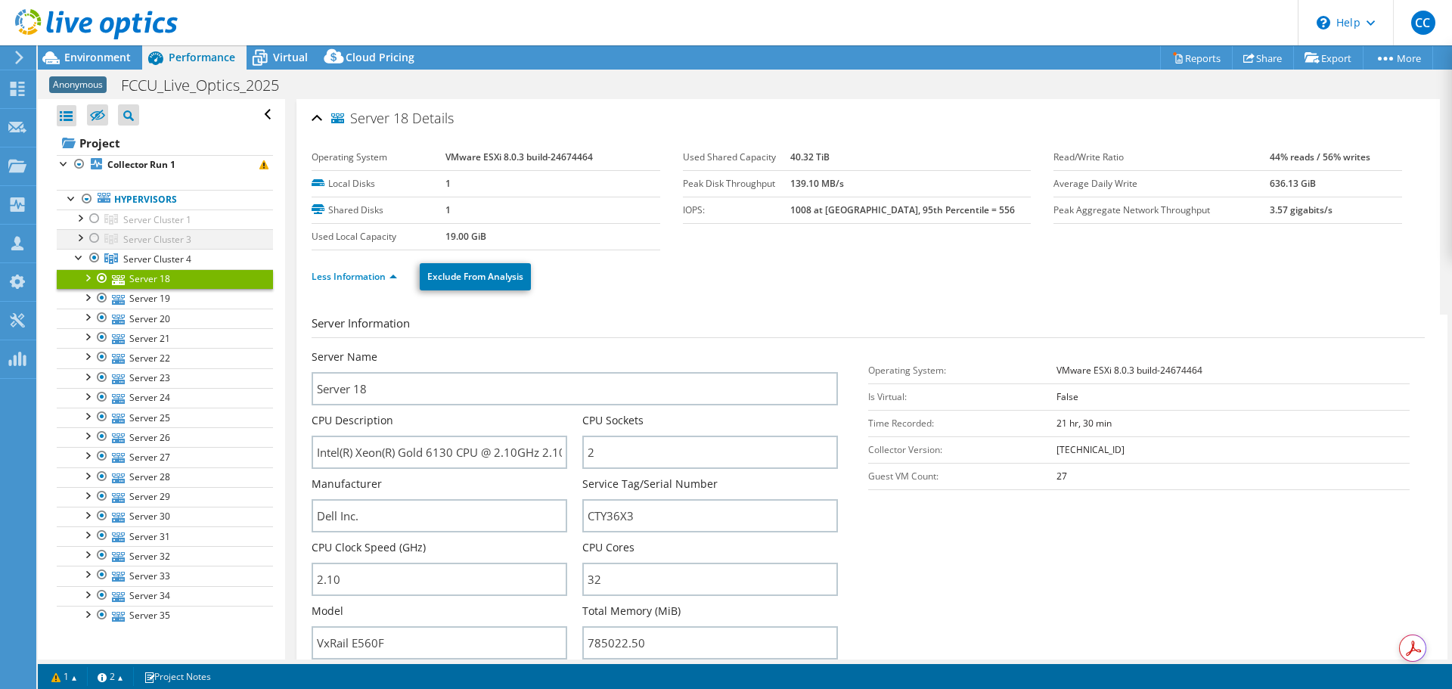
click at [98, 238] on div at bounding box center [94, 238] width 15 height 18
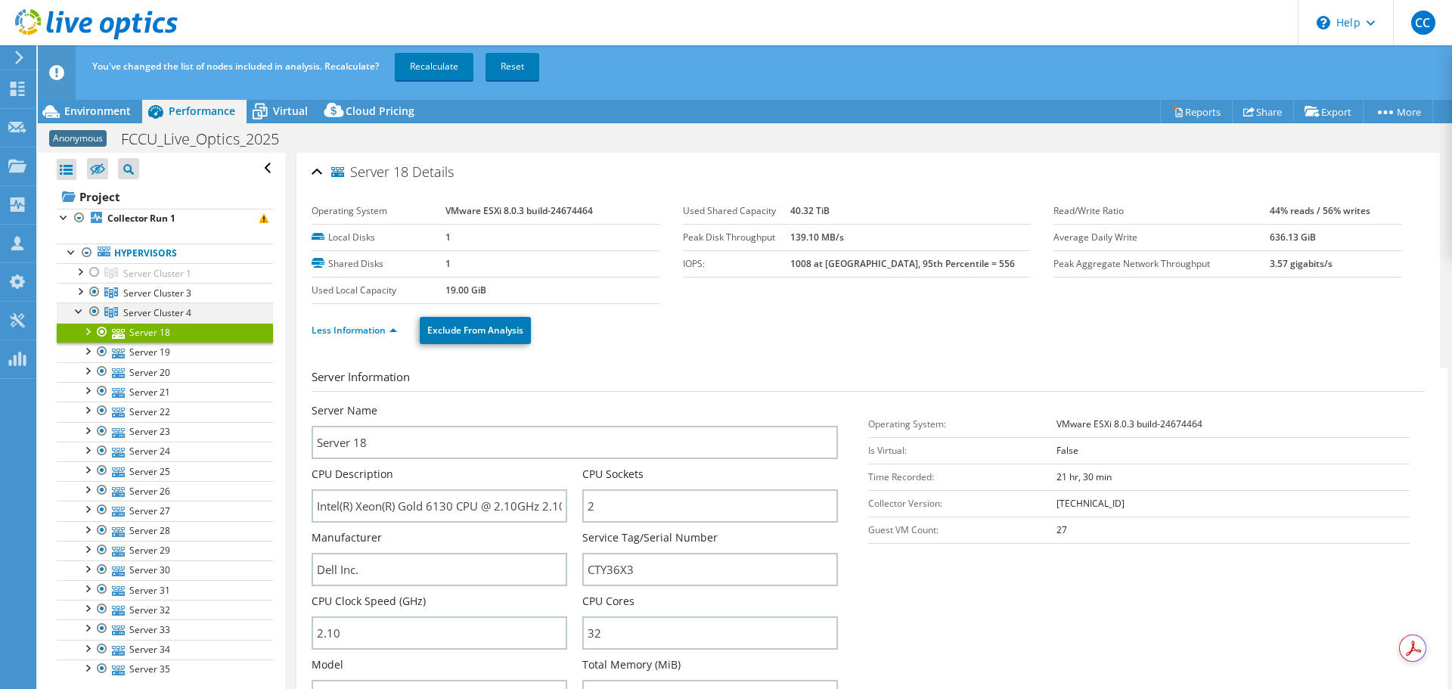
click at [79, 311] on div at bounding box center [79, 310] width 15 height 15
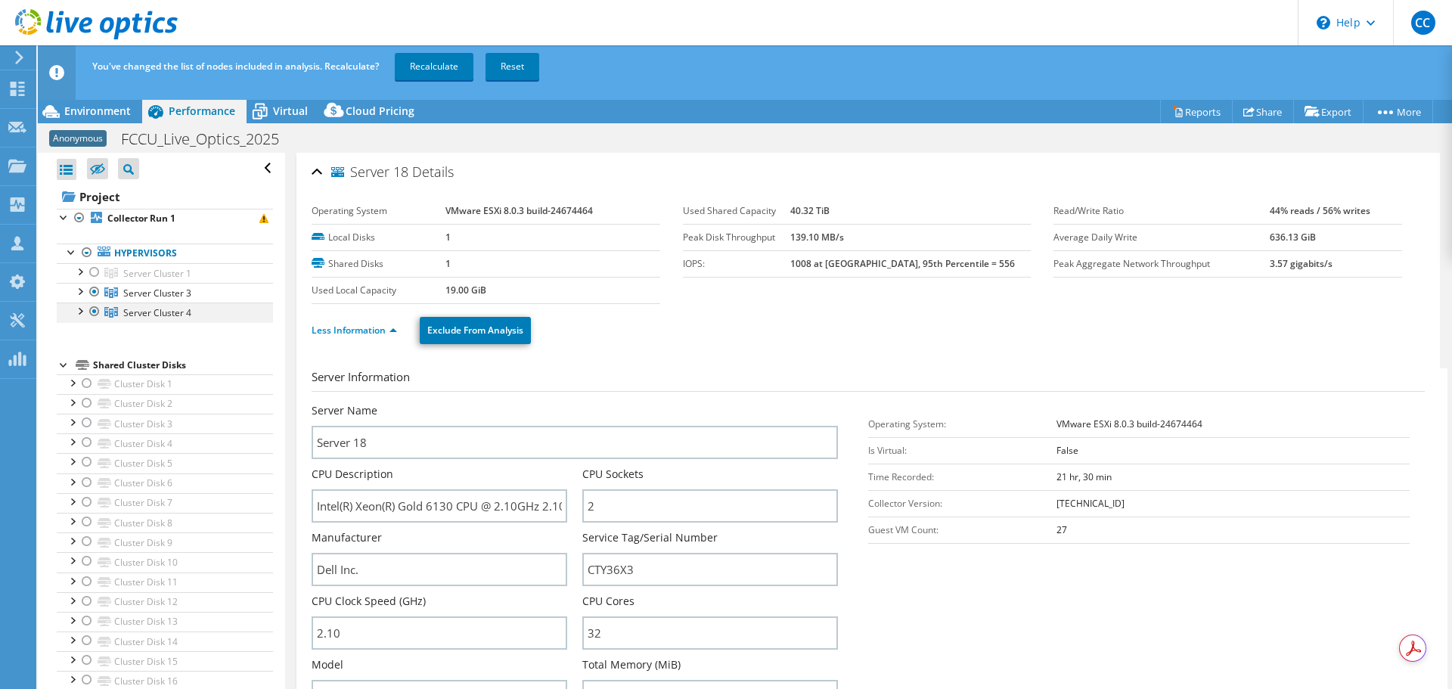
click at [92, 311] on div at bounding box center [94, 312] width 15 height 18
click at [439, 64] on link "Recalculate" at bounding box center [434, 66] width 79 height 27
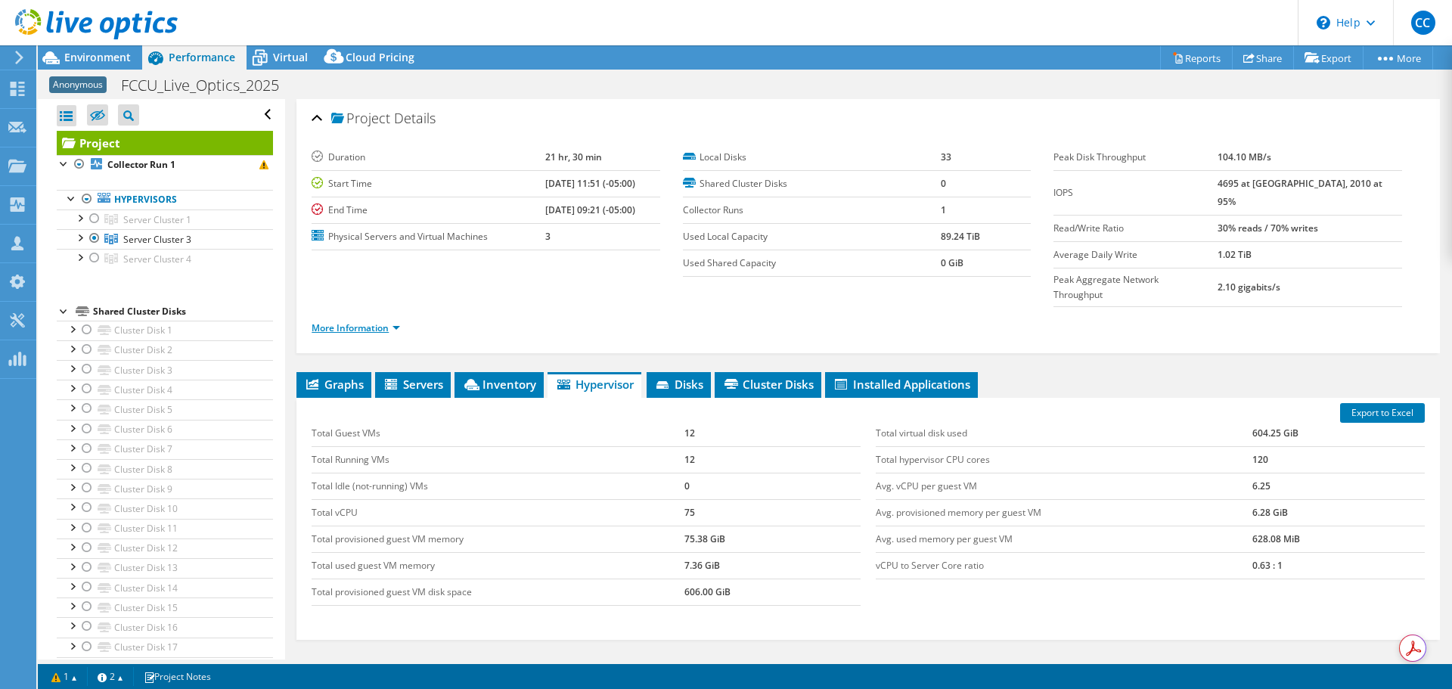
click at [330, 322] on link "More Information" at bounding box center [356, 328] width 89 height 13
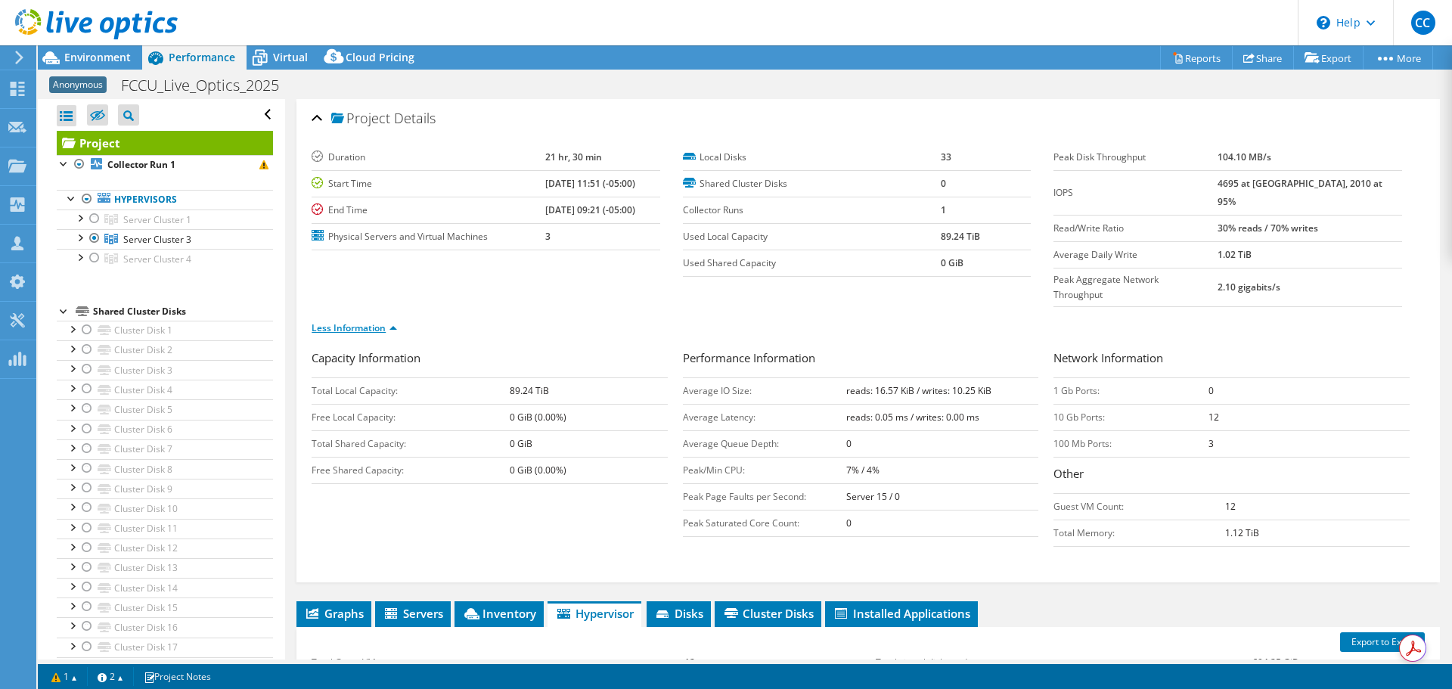
click at [325, 322] on link "Less Information" at bounding box center [354, 328] width 85 height 13
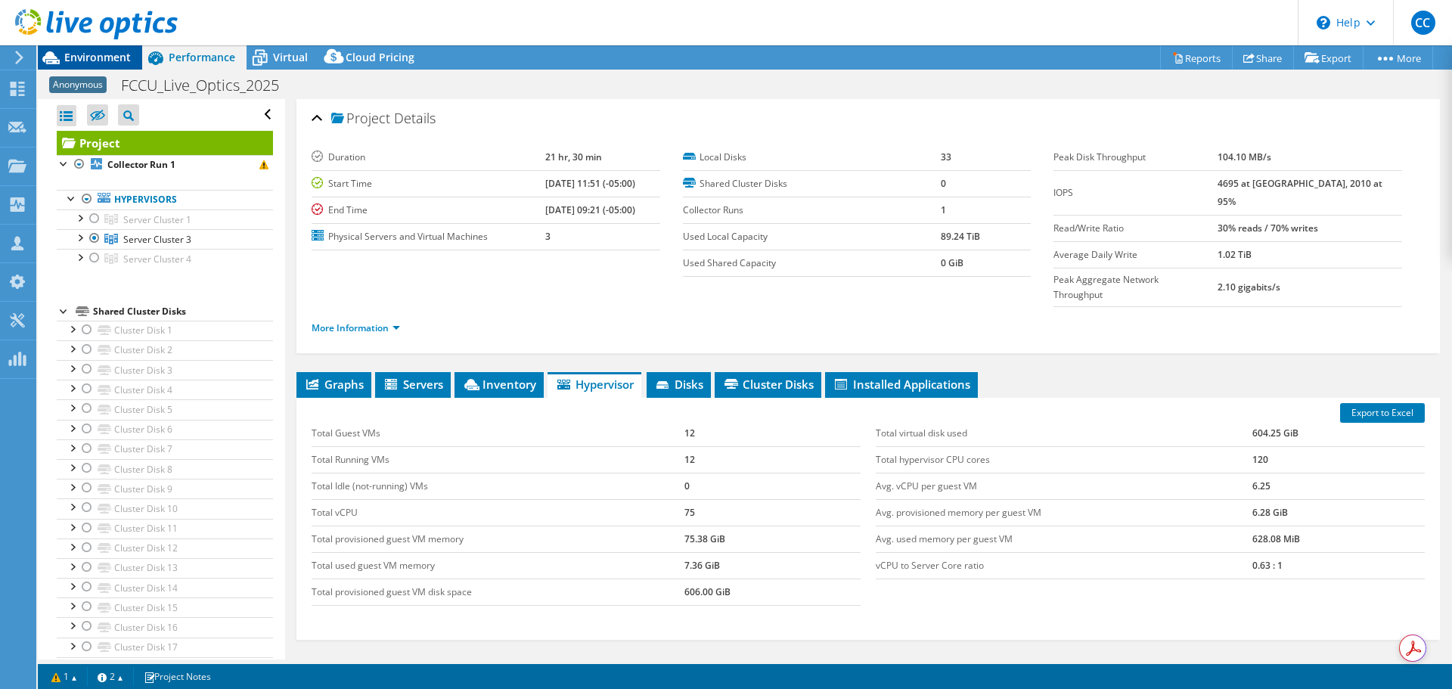
click at [101, 63] on span "Environment" at bounding box center [97, 57] width 67 height 14
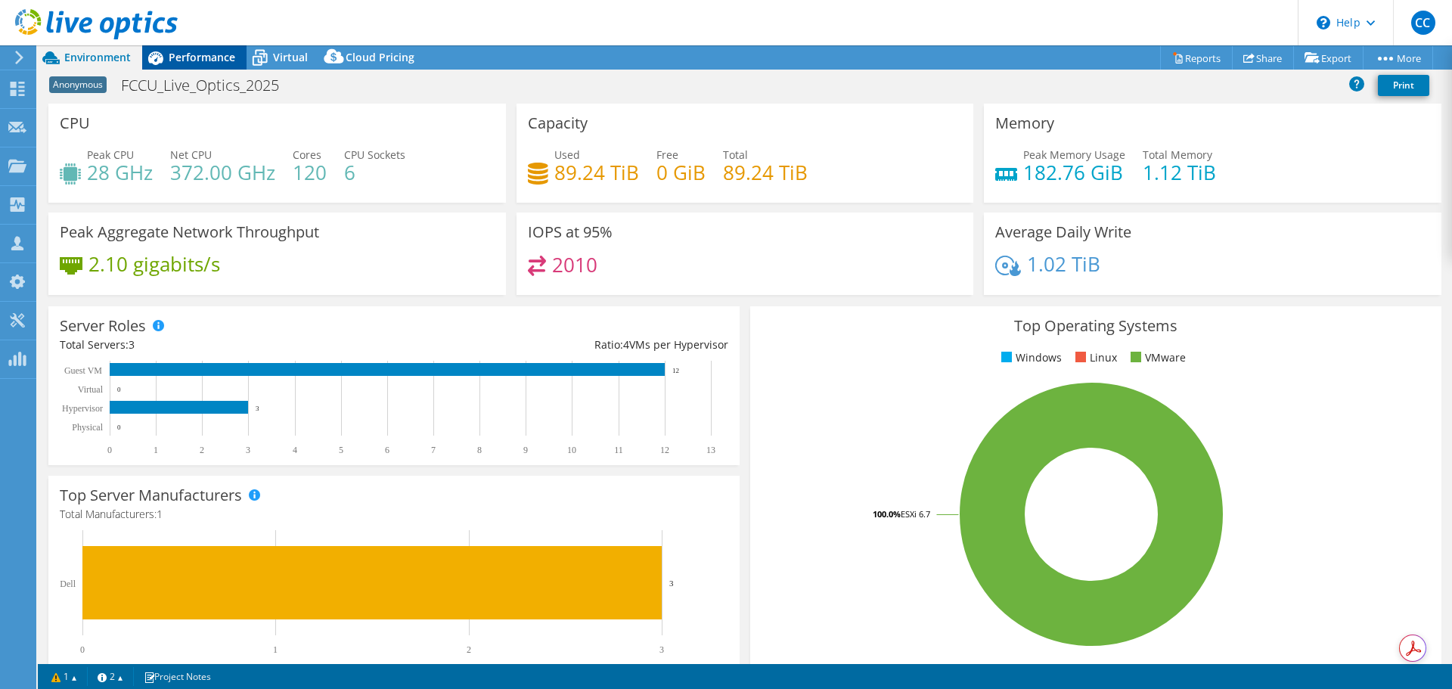
click at [160, 67] on icon at bounding box center [155, 58] width 26 height 26
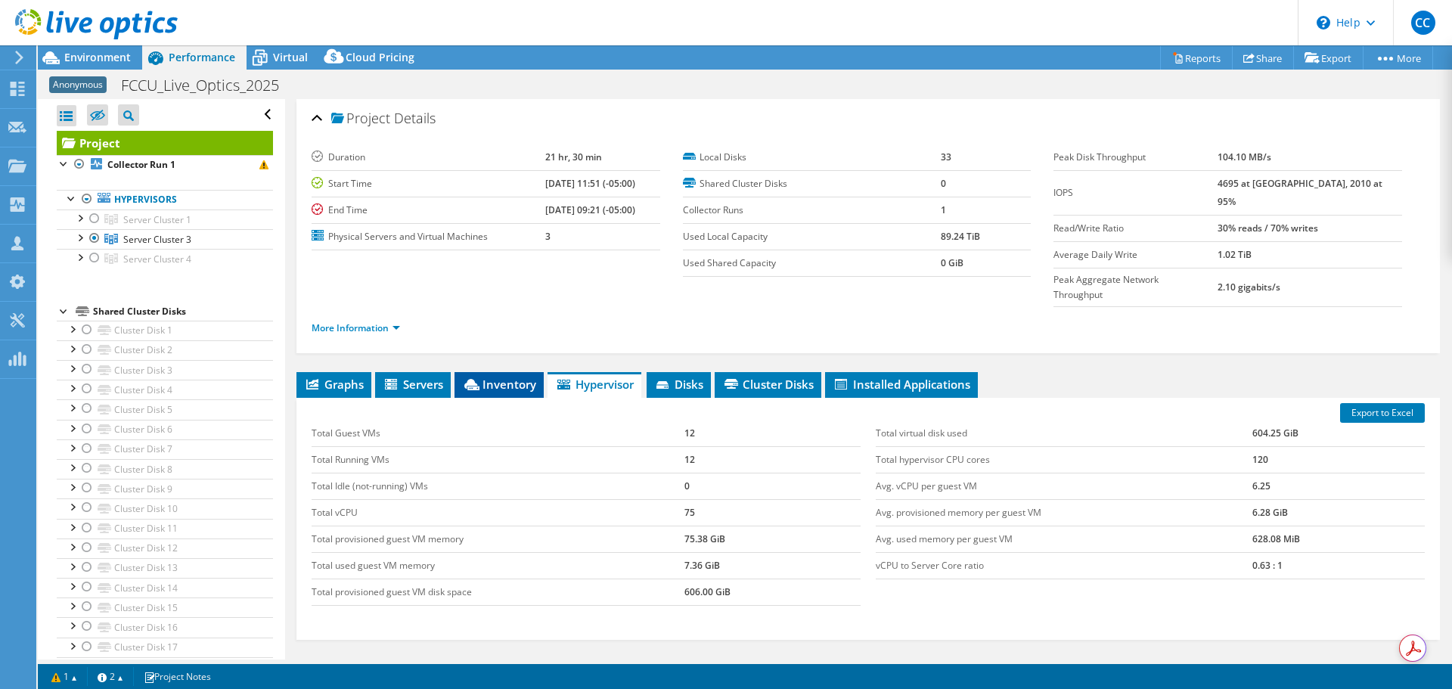
click at [517, 372] on li "Inventory" at bounding box center [499, 385] width 89 height 26
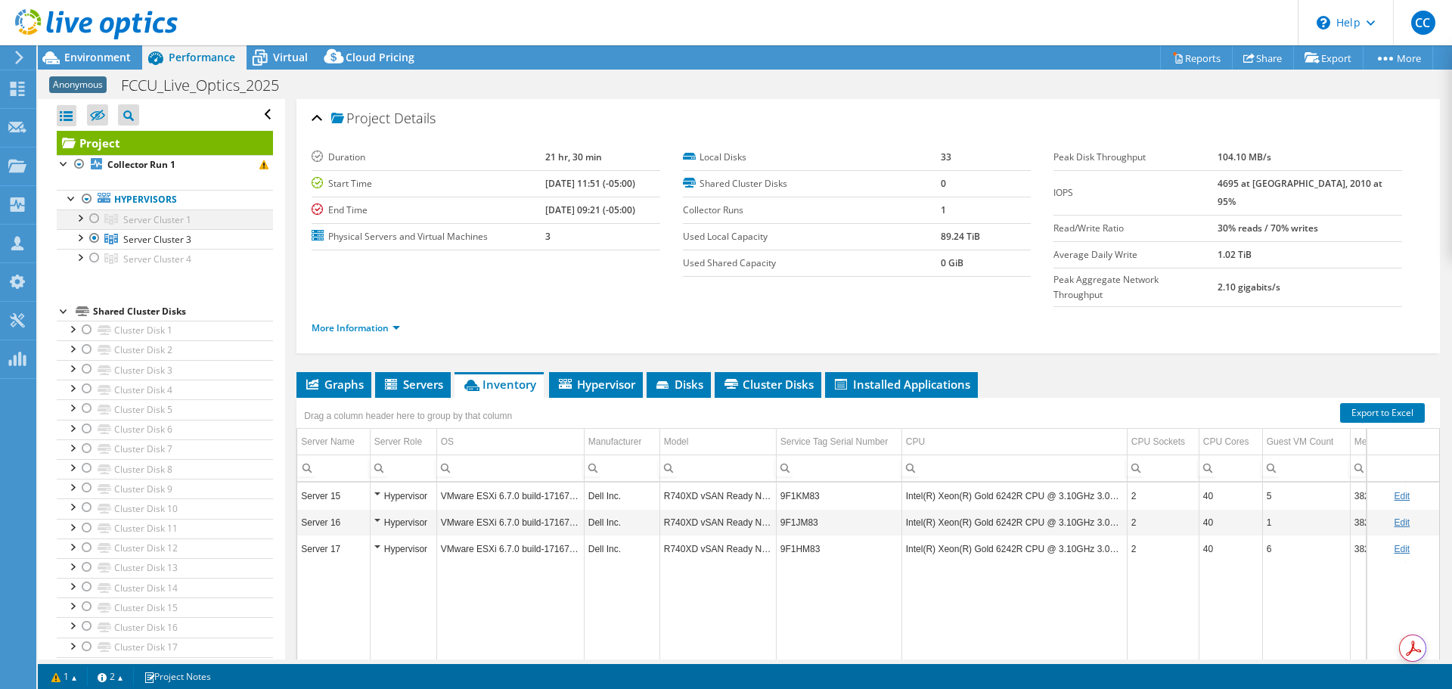
click at [92, 219] on div at bounding box center [94, 219] width 15 height 18
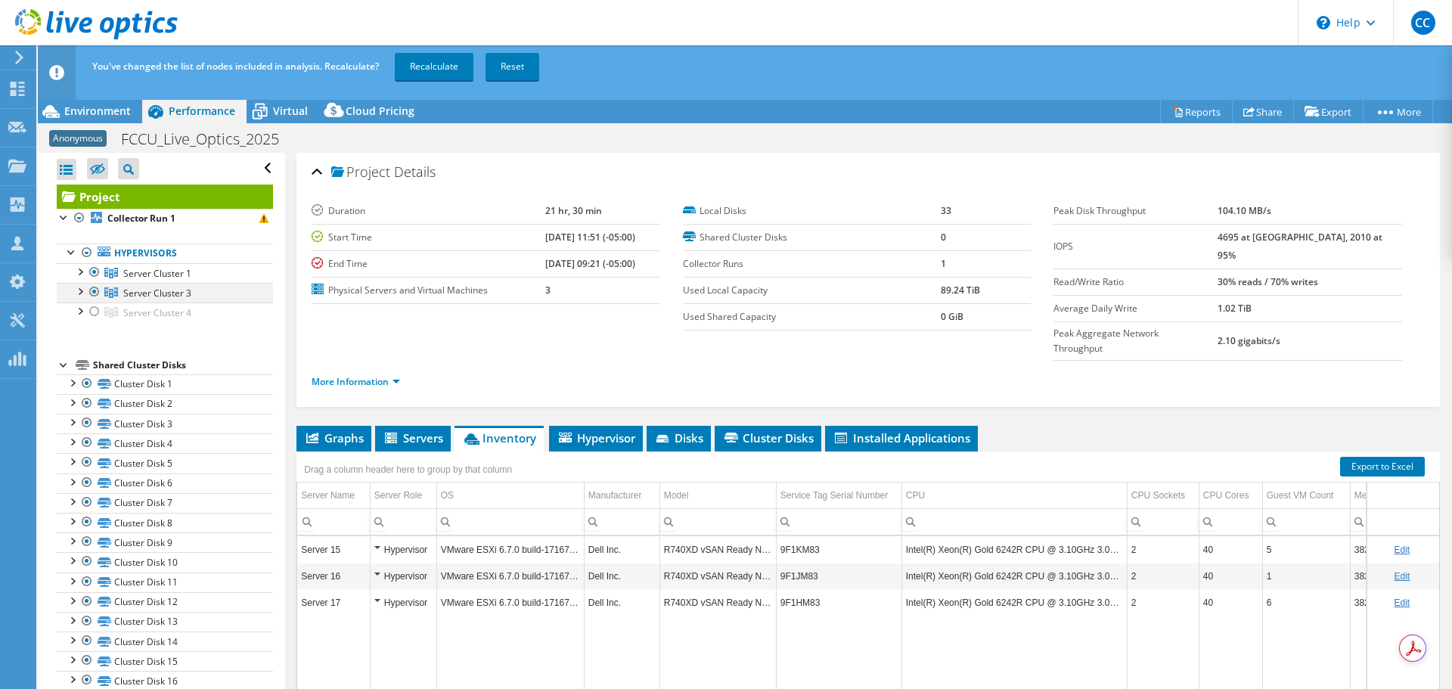
click at [96, 294] on div at bounding box center [94, 292] width 15 height 18
click at [402, 70] on link "Recalculate" at bounding box center [434, 66] width 79 height 27
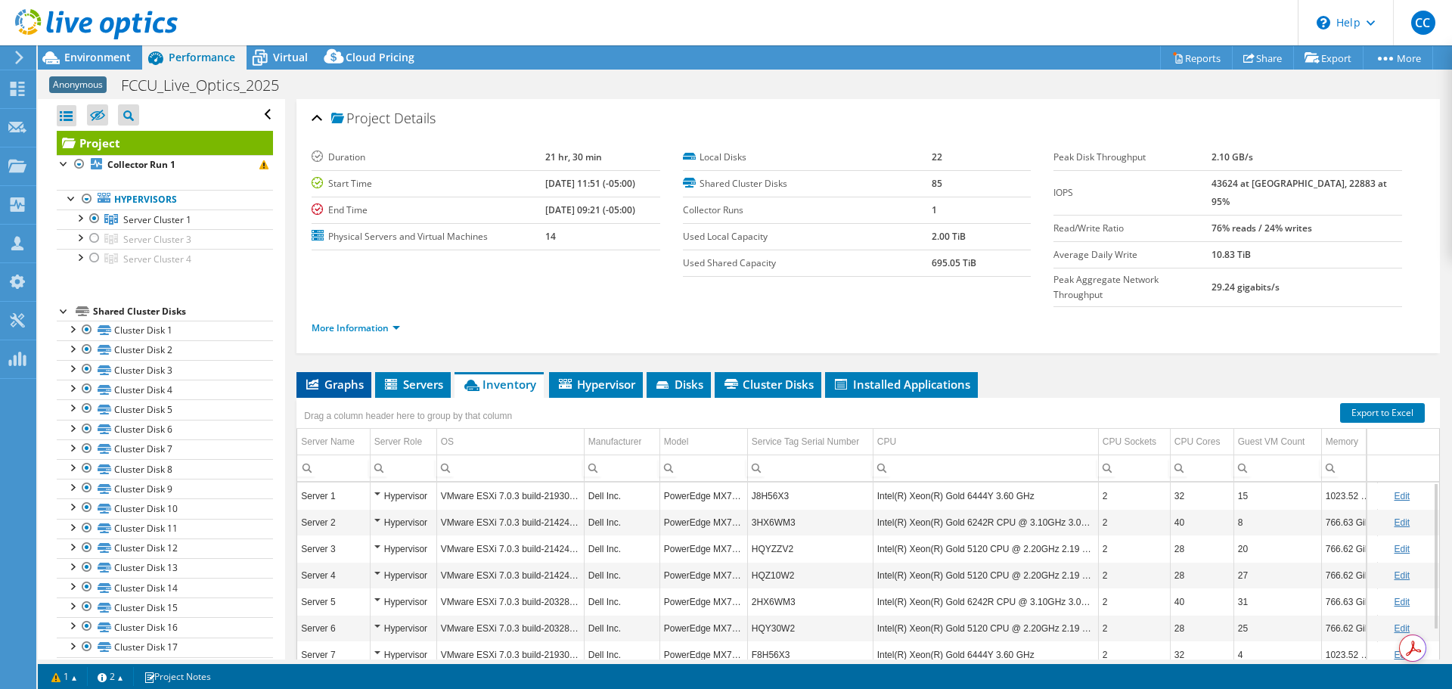
drag, startPoint x: 339, startPoint y: 359, endPoint x: 323, endPoint y: 361, distance: 16.0
click at [339, 377] on span "Graphs" at bounding box center [334, 384] width 60 height 15
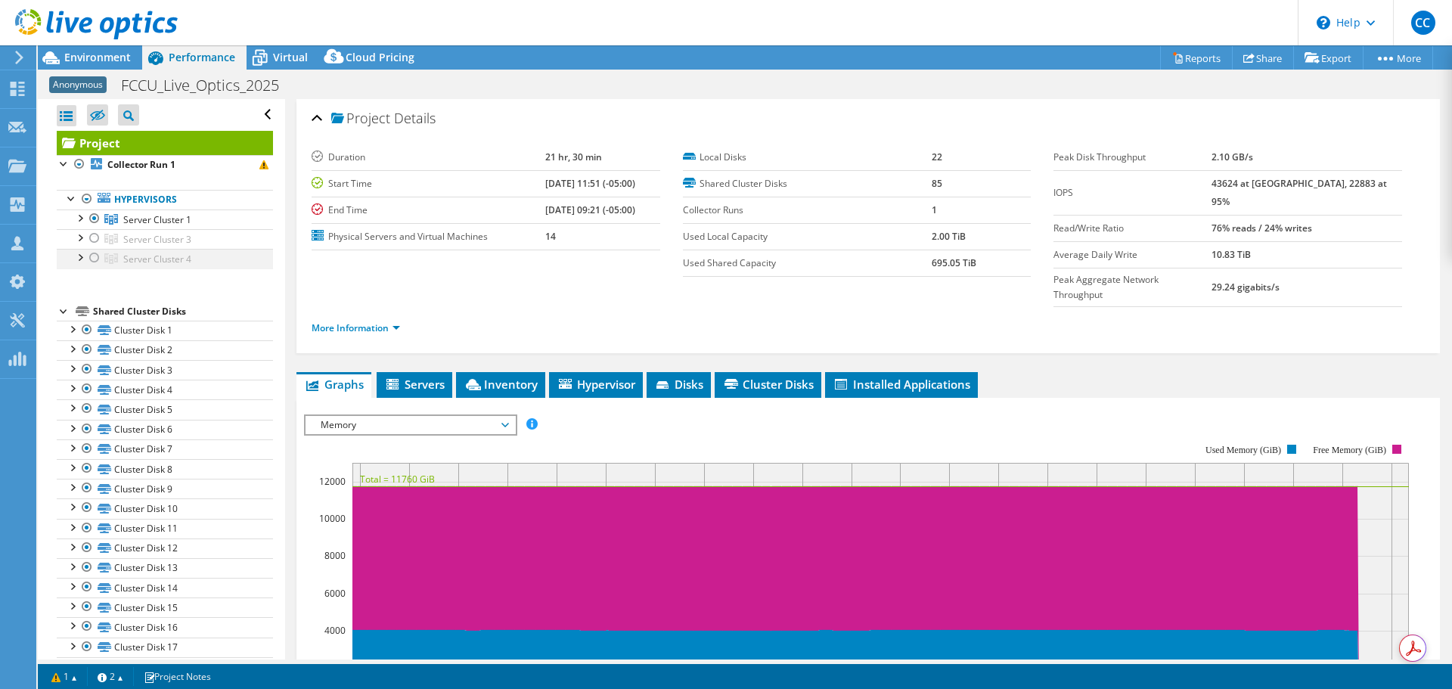
drag, startPoint x: 94, startPoint y: 217, endPoint x: 90, endPoint y: 256, distance: 38.8
click at [94, 217] on div at bounding box center [94, 219] width 15 height 18
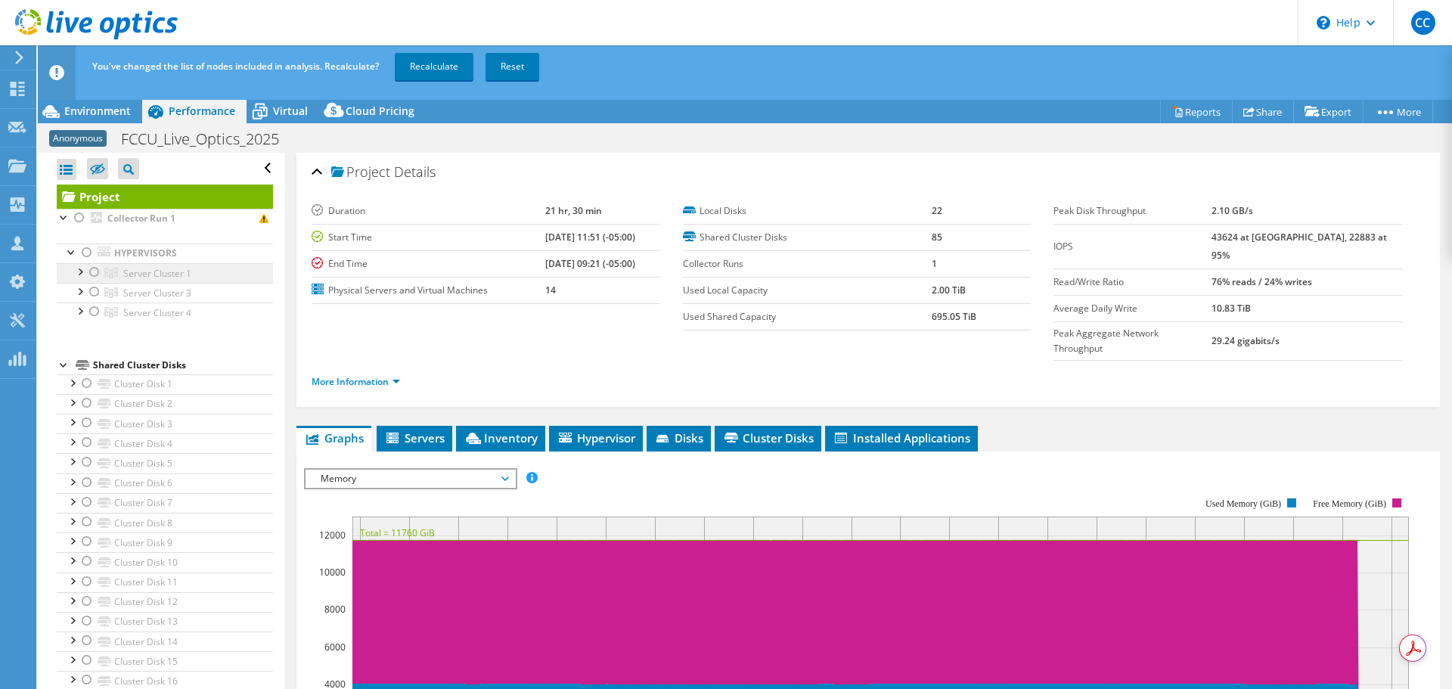
click at [92, 256] on div at bounding box center [86, 253] width 15 height 18
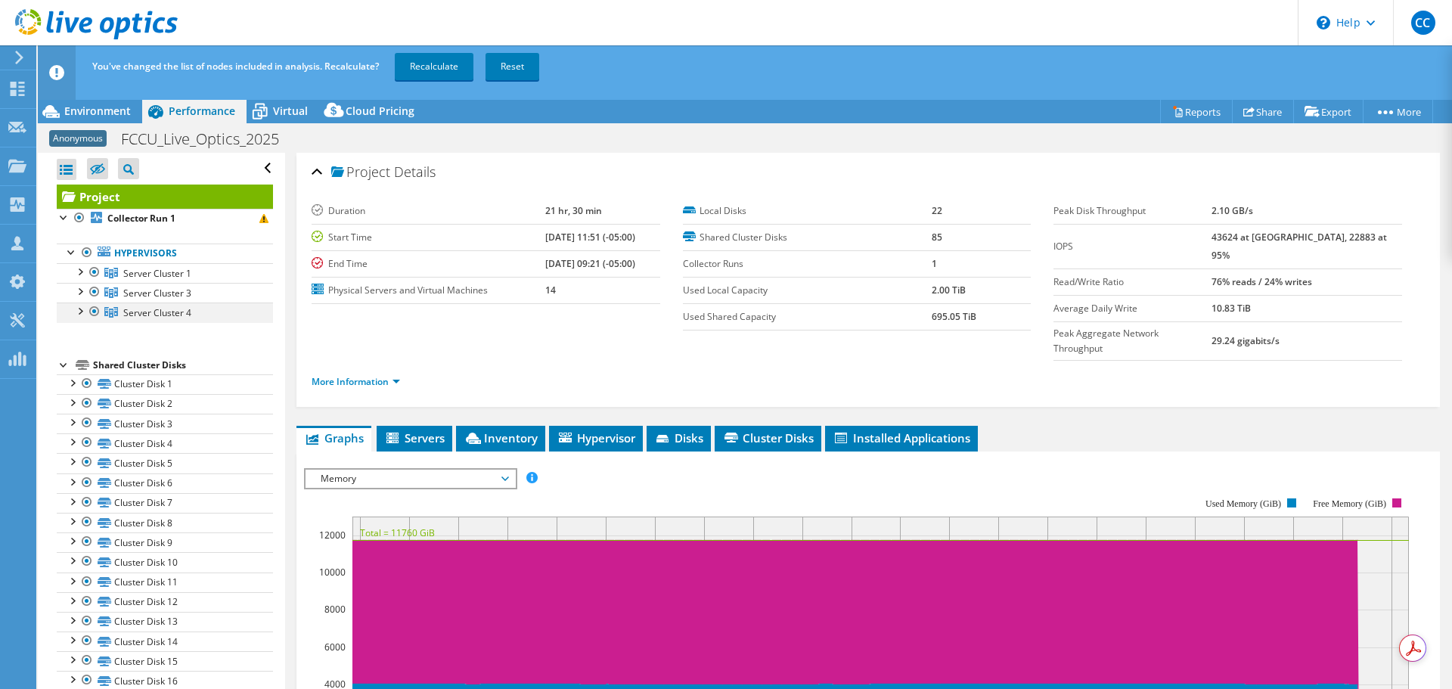
click at [97, 312] on div at bounding box center [94, 312] width 15 height 18
click at [96, 269] on div at bounding box center [94, 272] width 15 height 18
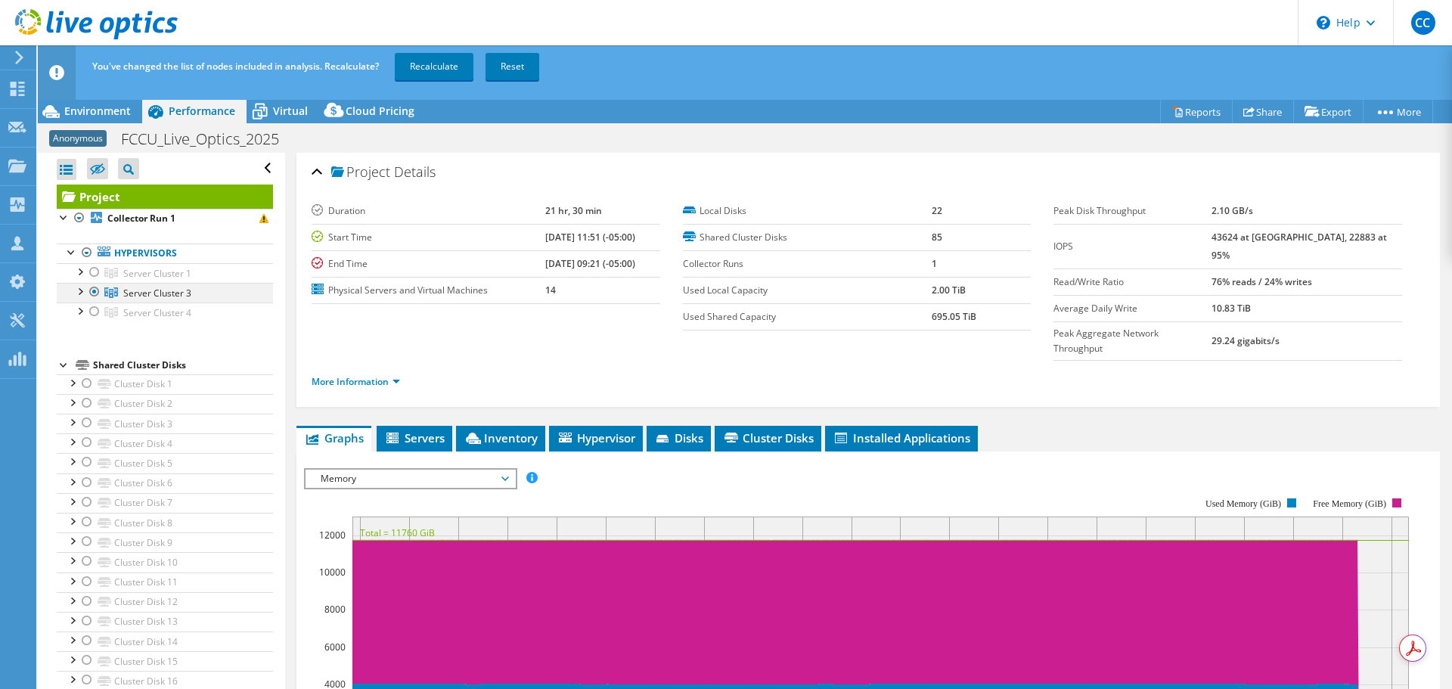
click at [96, 290] on div at bounding box center [94, 292] width 15 height 18
click at [96, 312] on div at bounding box center [94, 312] width 15 height 18
click at [455, 72] on link "Recalculate" at bounding box center [434, 66] width 79 height 27
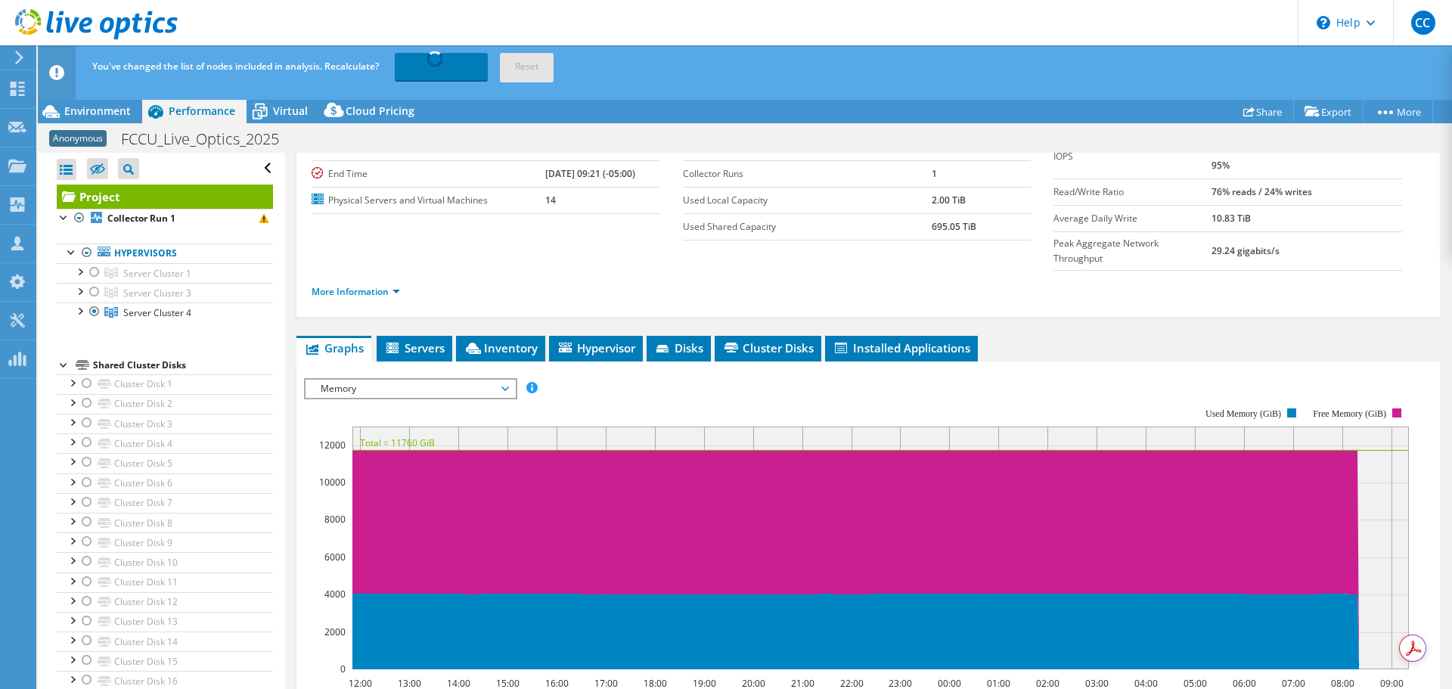
scroll to position [151, 0]
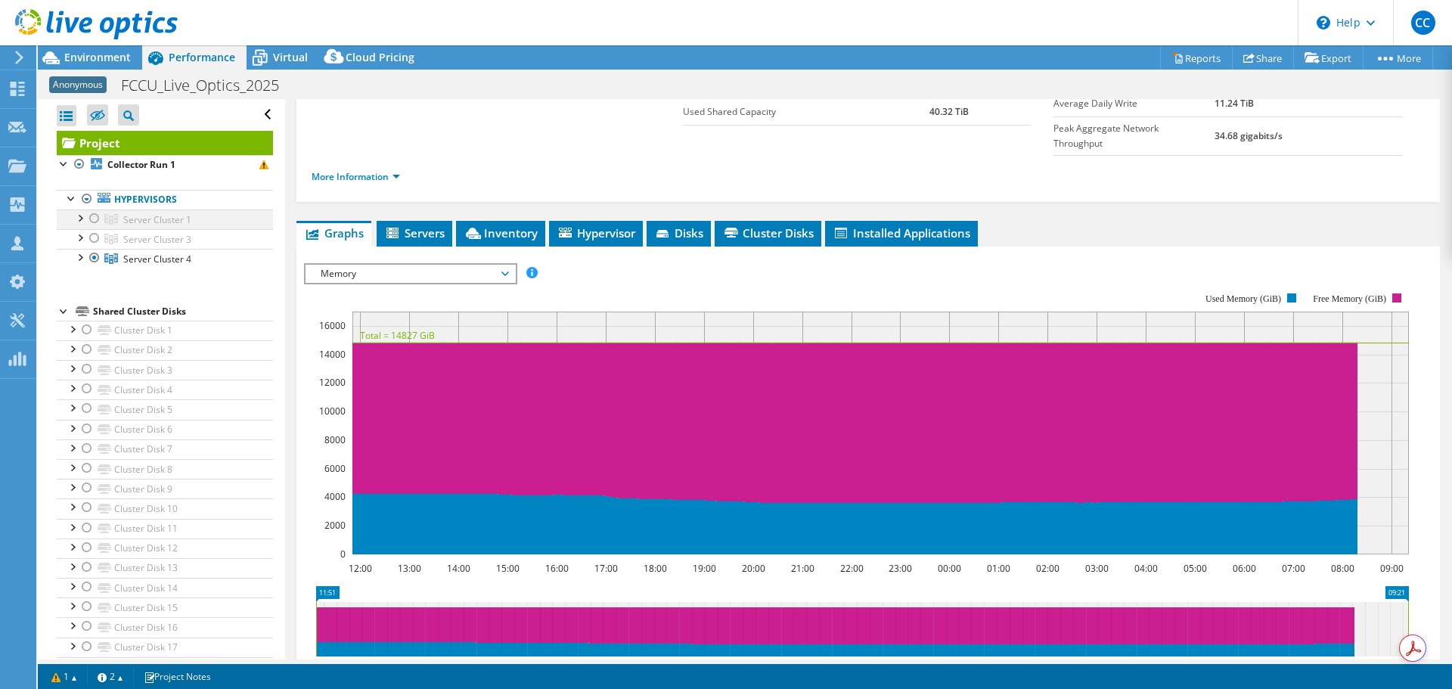
click at [92, 220] on div at bounding box center [94, 219] width 15 height 18
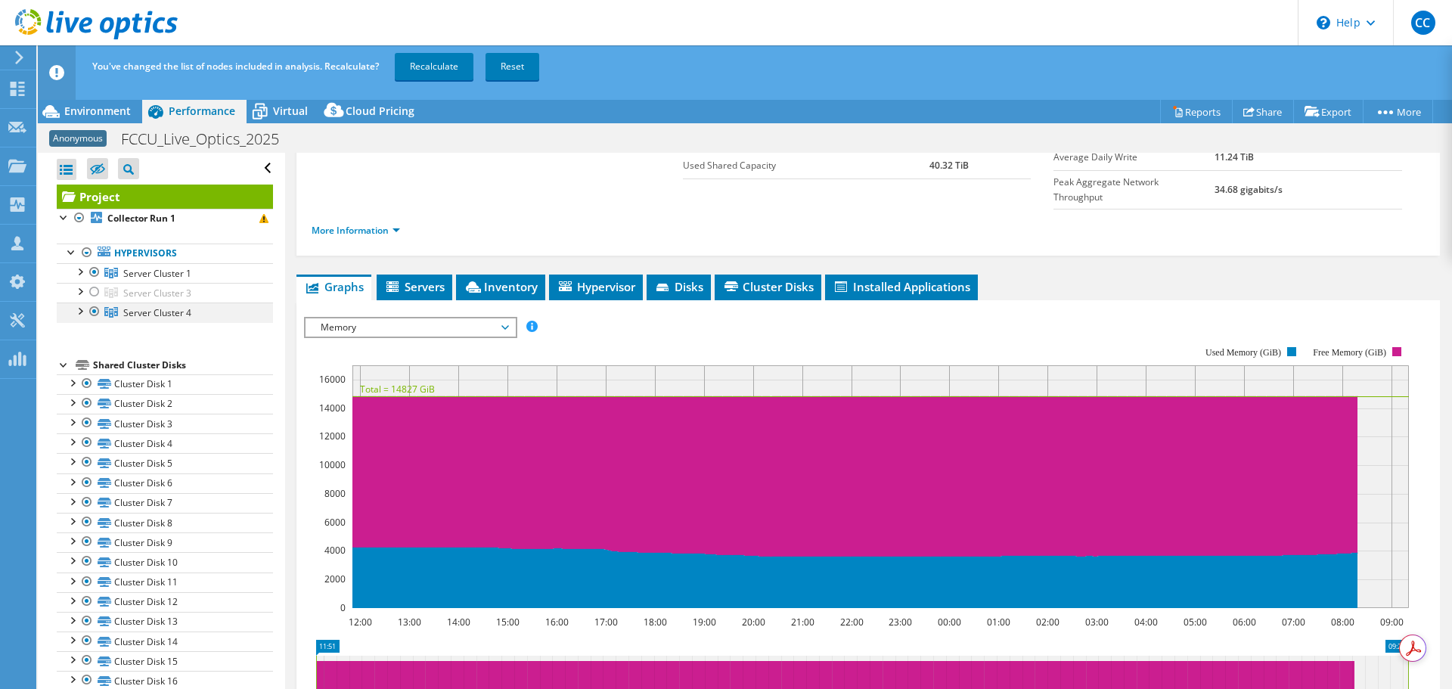
click at [95, 315] on div at bounding box center [94, 312] width 15 height 18
click at [443, 61] on link "Recalculate" at bounding box center [434, 66] width 79 height 27
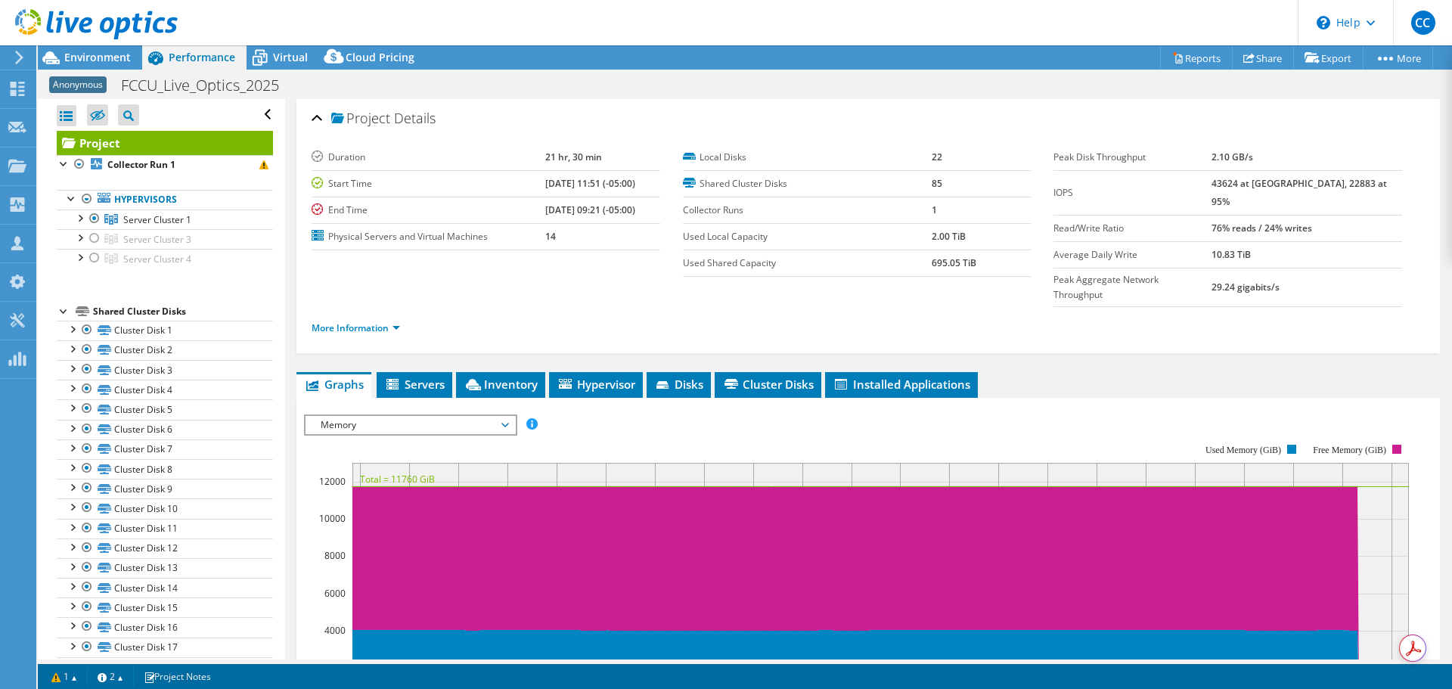
select select "USD"
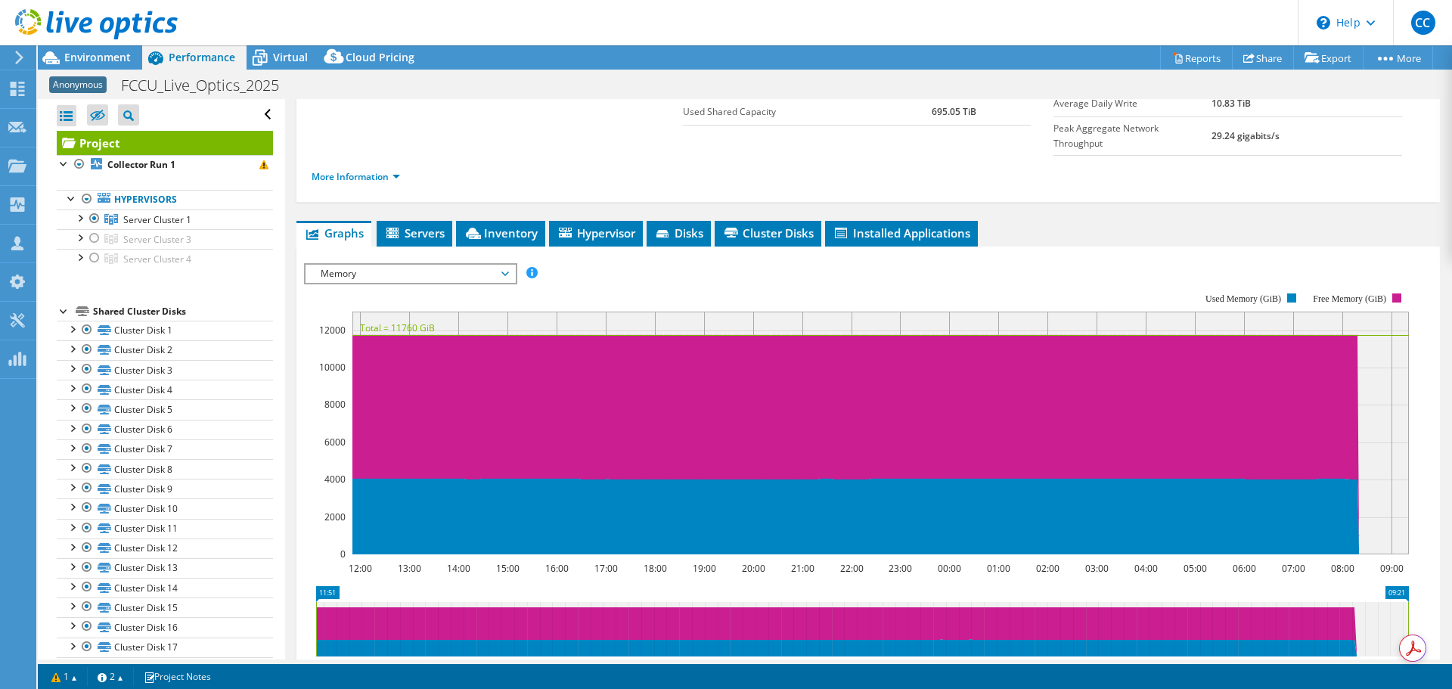
click at [418, 265] on span "Memory" at bounding box center [410, 274] width 194 height 18
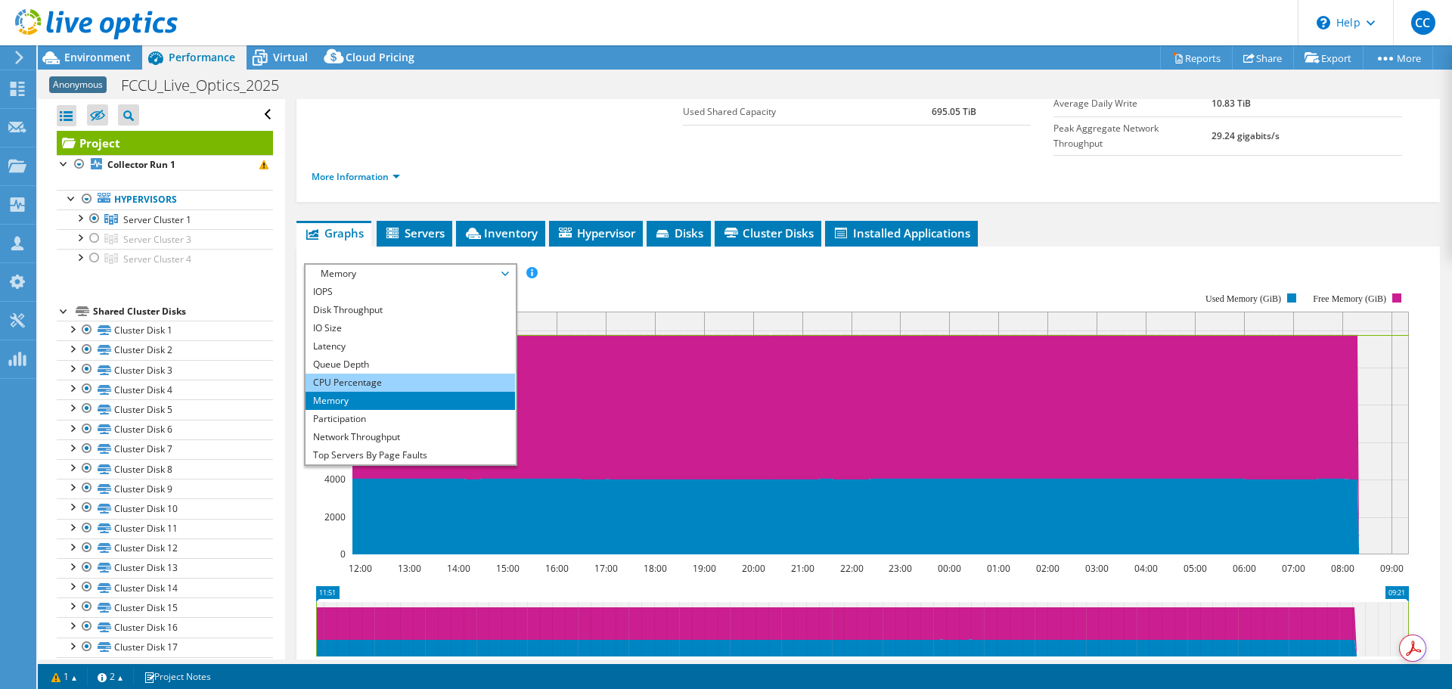
click at [408, 374] on li "CPU Percentage" at bounding box center [411, 383] width 210 height 18
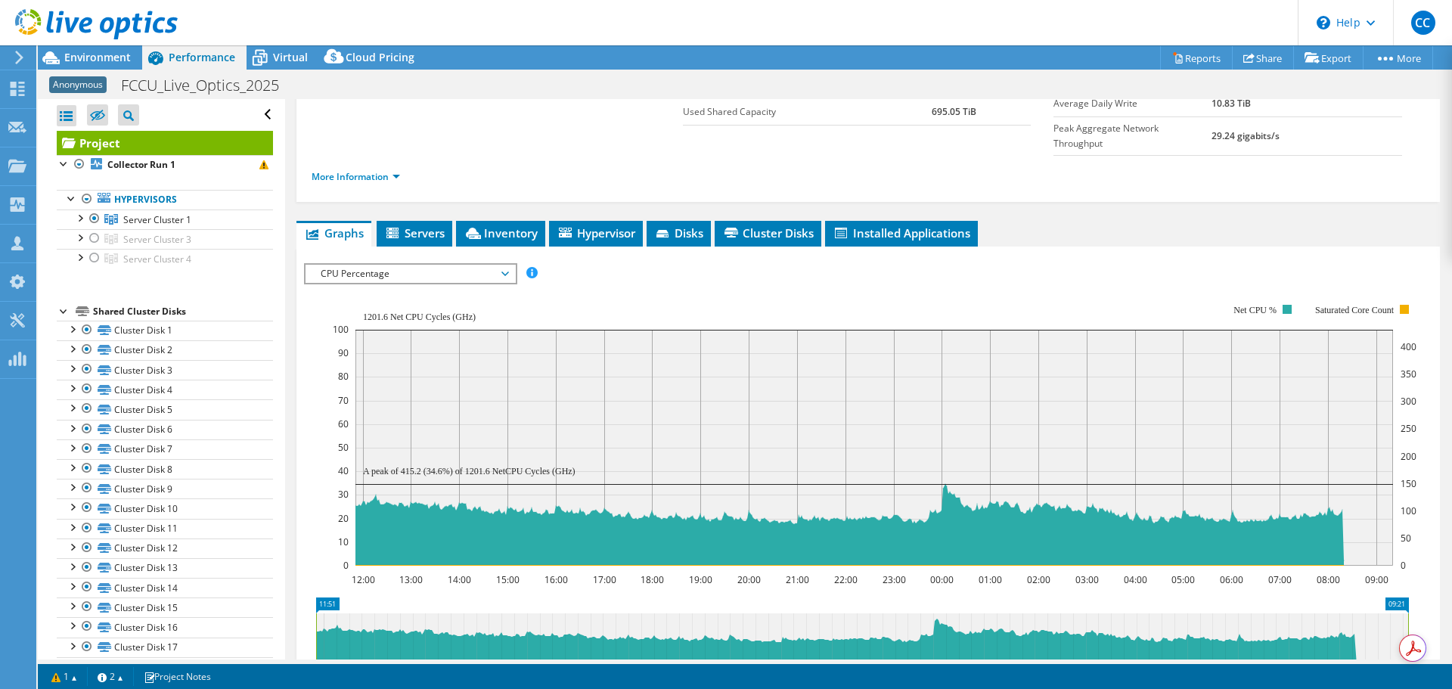
click at [356, 265] on span "CPU Percentage" at bounding box center [410, 274] width 194 height 18
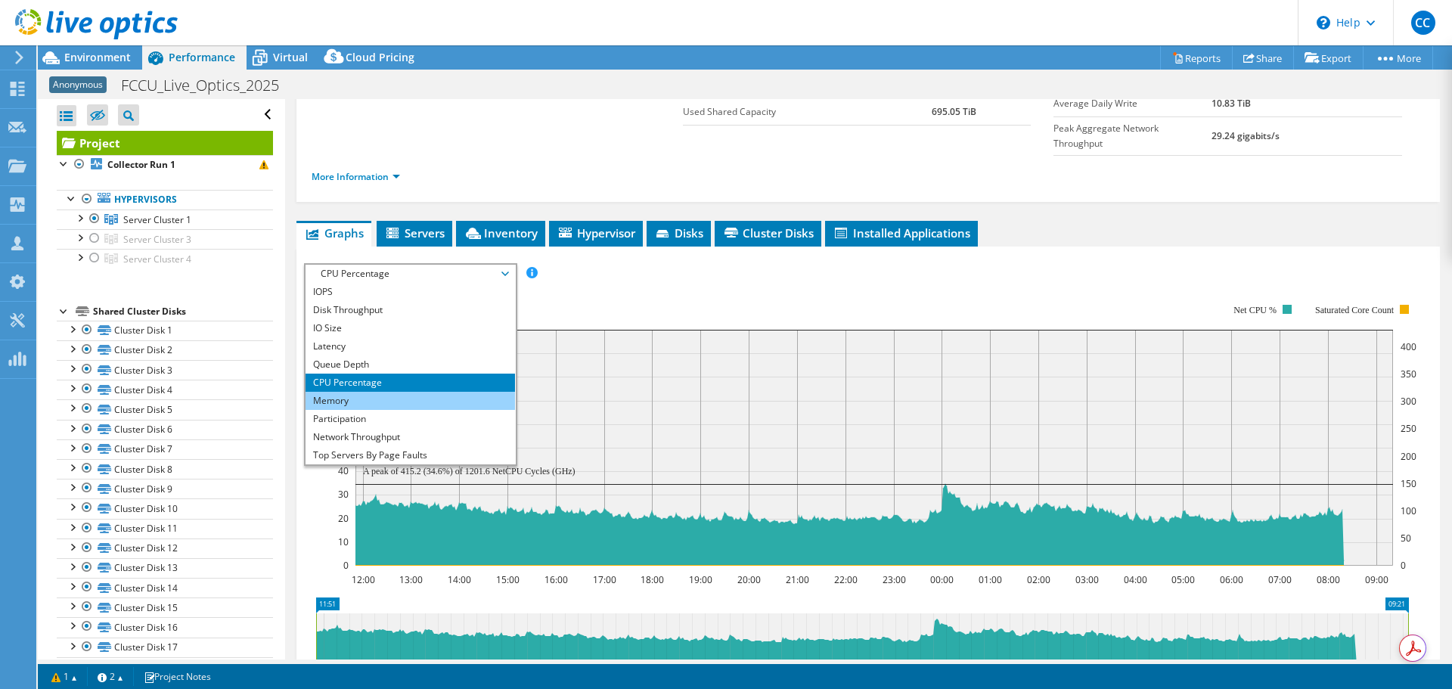
click at [394, 392] on li "Memory" at bounding box center [411, 401] width 210 height 18
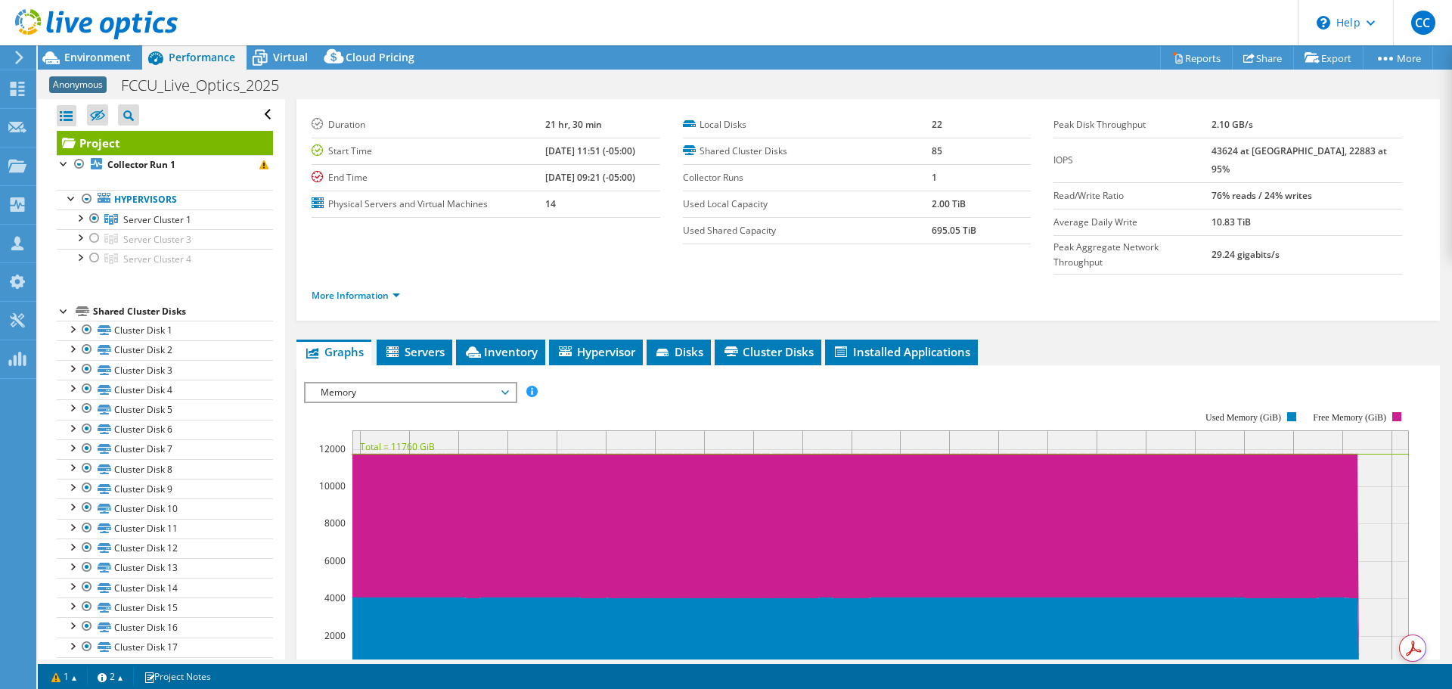
scroll to position [0, 0]
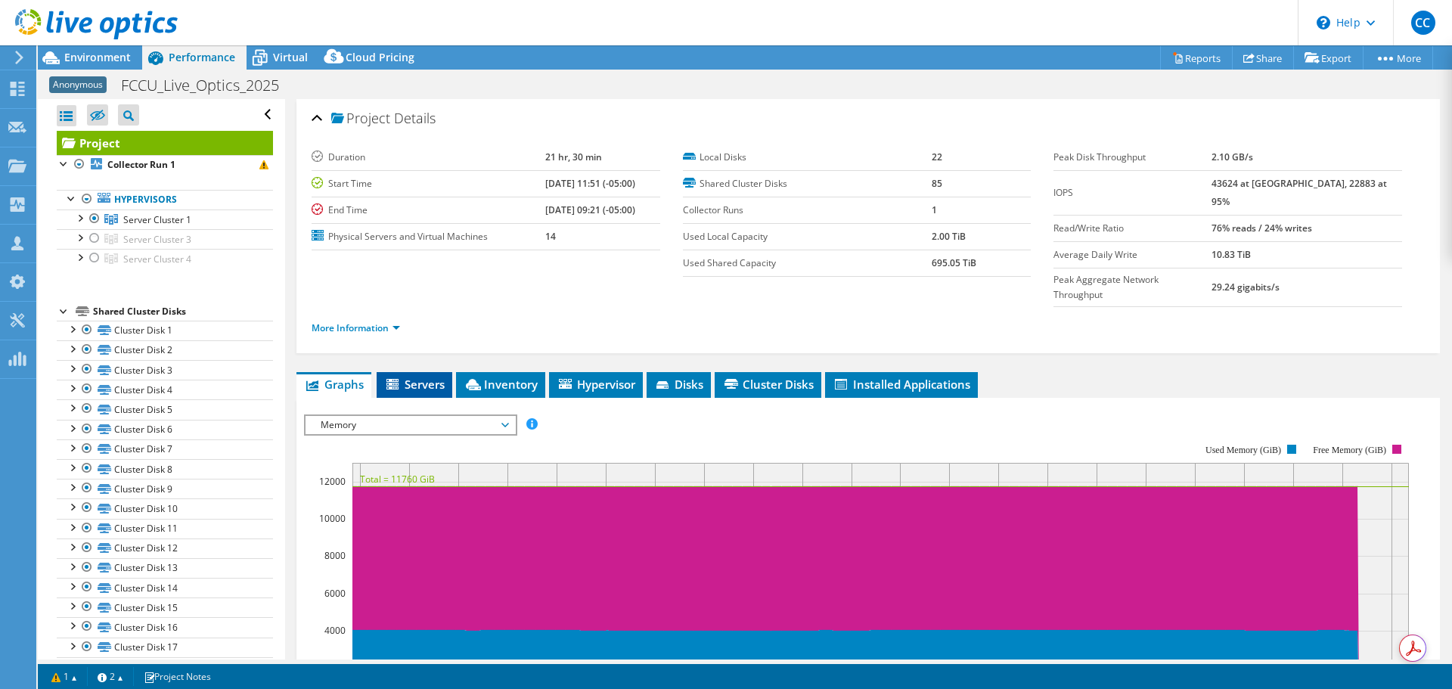
click at [432, 377] on span "Servers" at bounding box center [414, 384] width 61 height 15
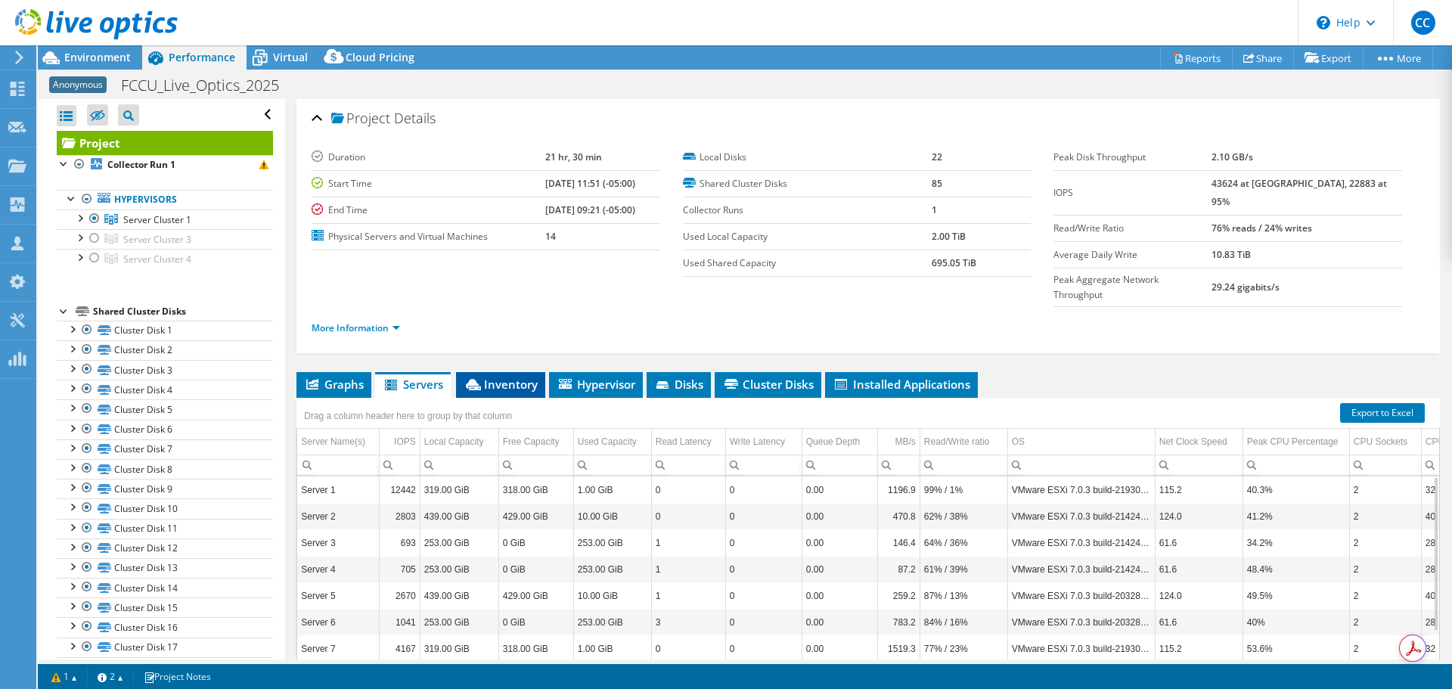
click at [511, 377] on span "Inventory" at bounding box center [501, 384] width 74 height 15
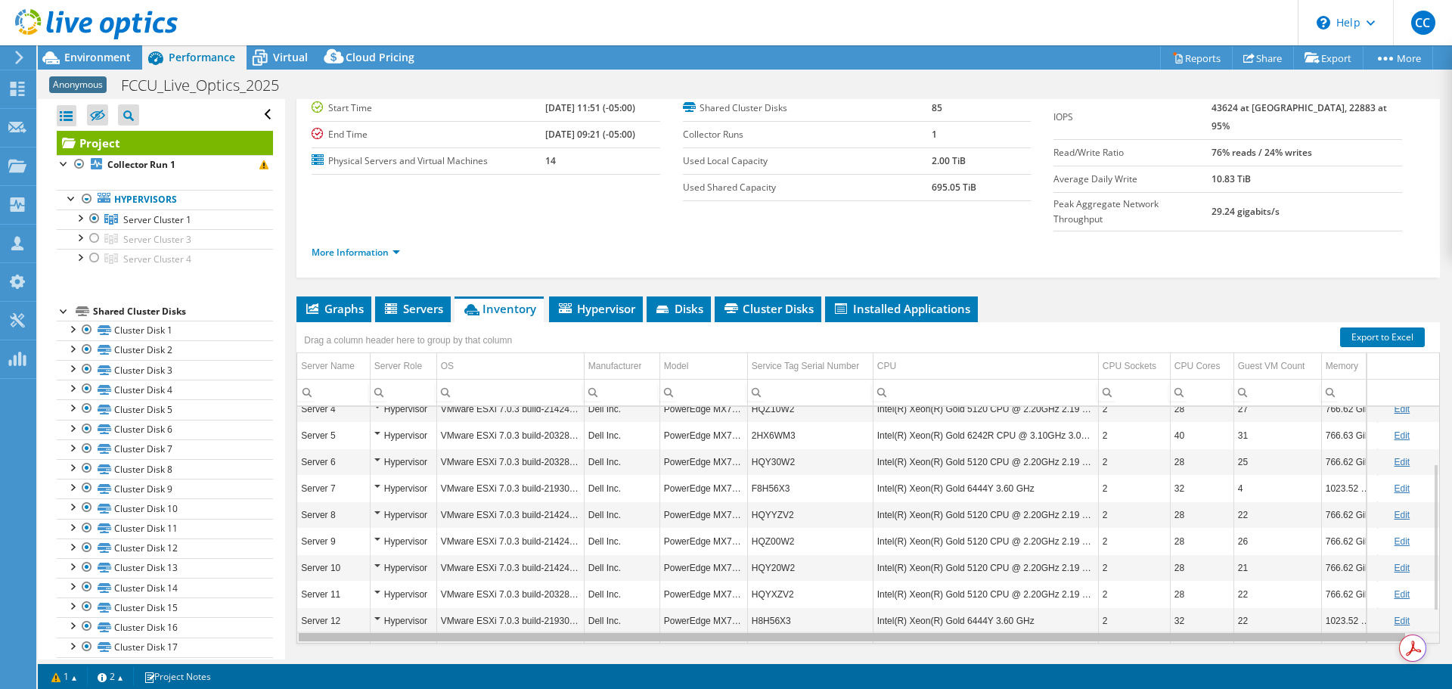
scroll to position [0, 22]
drag, startPoint x: 1301, startPoint y: 610, endPoint x: 1452, endPoint y: 614, distance: 150.6
click at [1452, 614] on body "CC Channel Partner Chad Carter chad.carter@summusindustries.com SUMMUS INDUSTRI…" at bounding box center [726, 344] width 1452 height 689
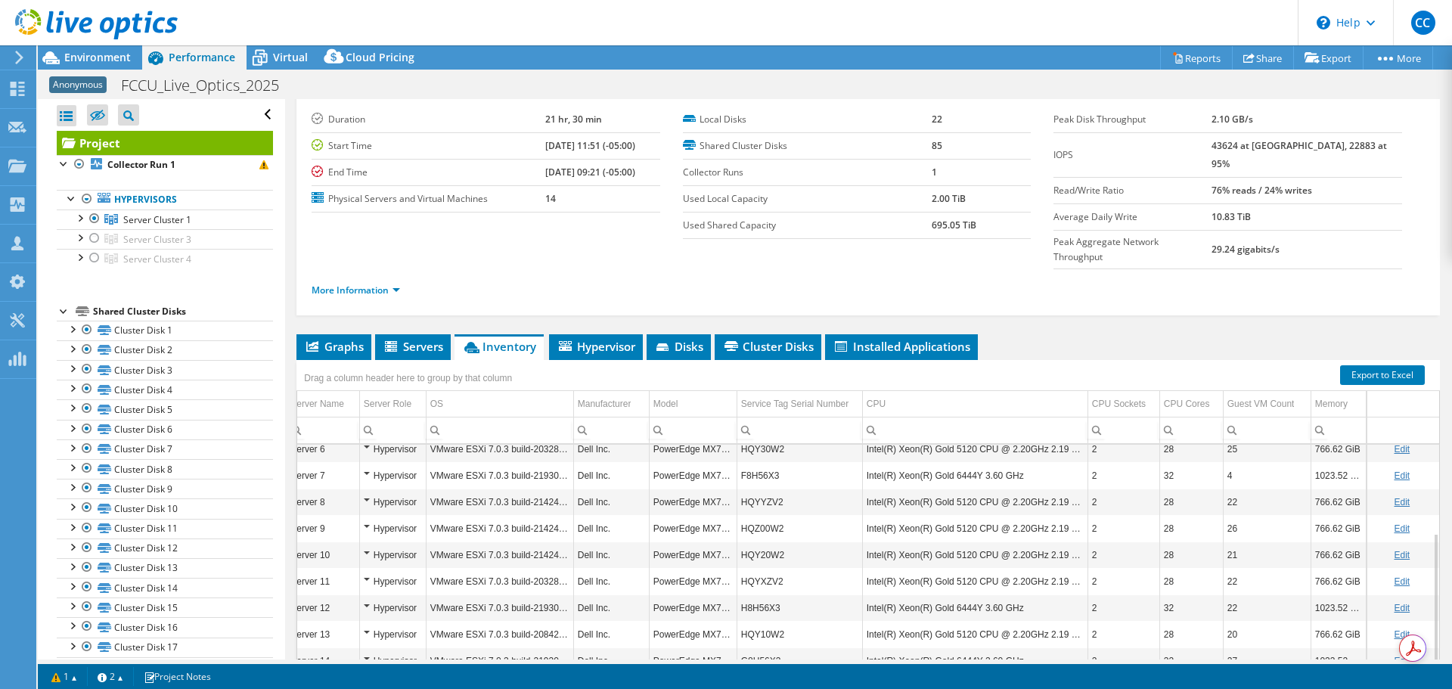
scroll to position [87, 0]
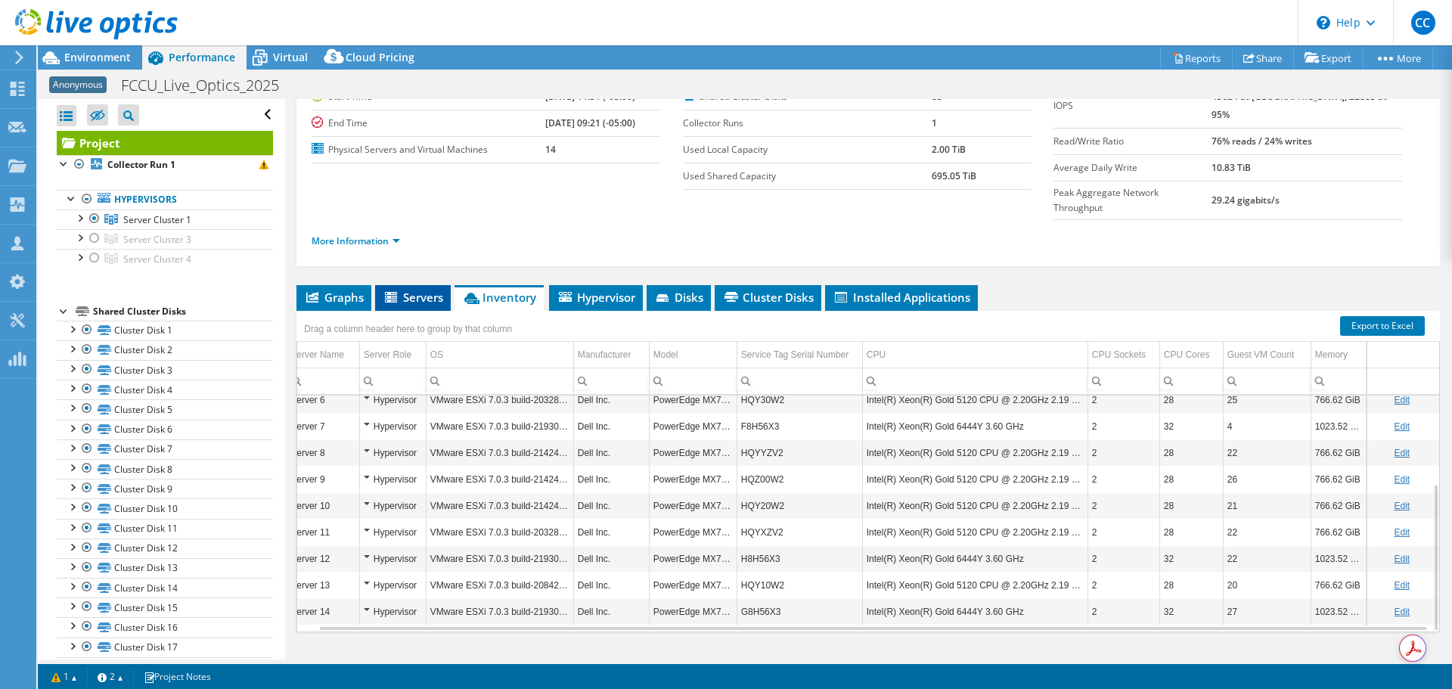
click at [401, 290] on span "Servers" at bounding box center [413, 297] width 61 height 15
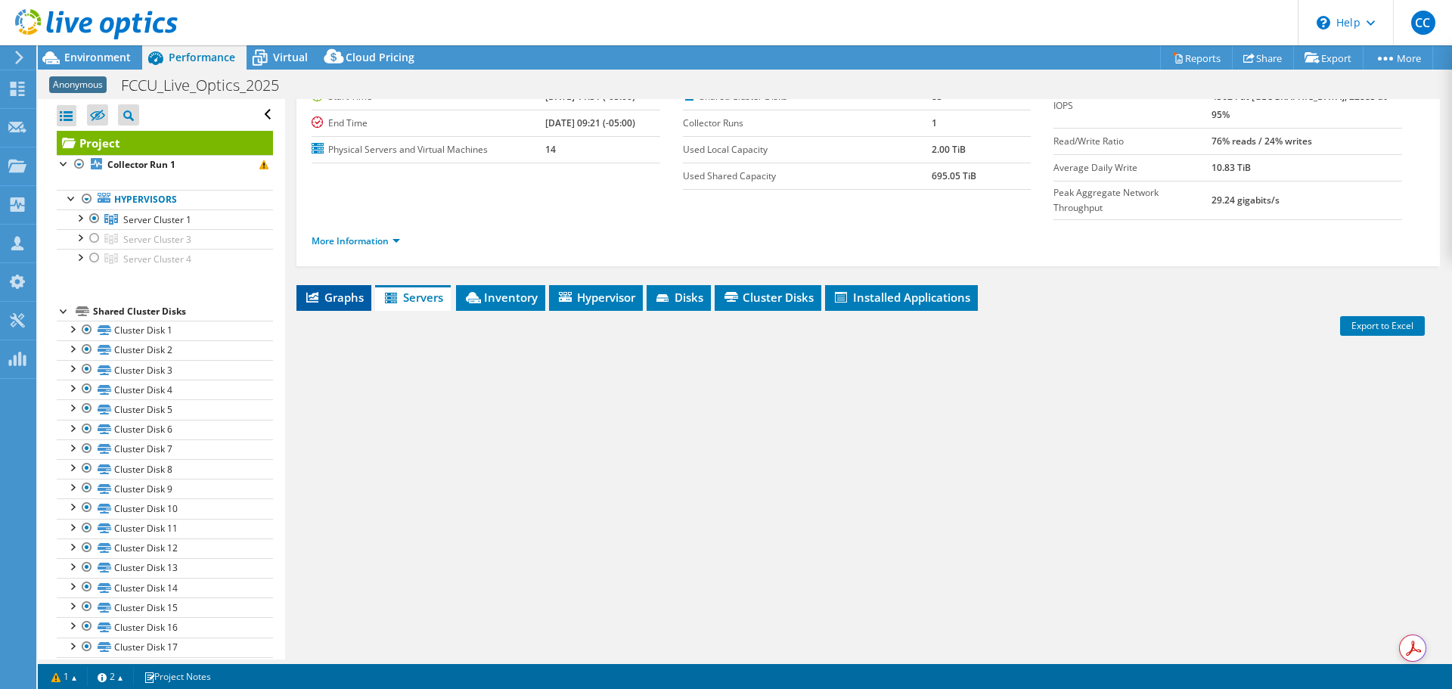
click at [350, 290] on span "Graphs" at bounding box center [334, 297] width 60 height 15
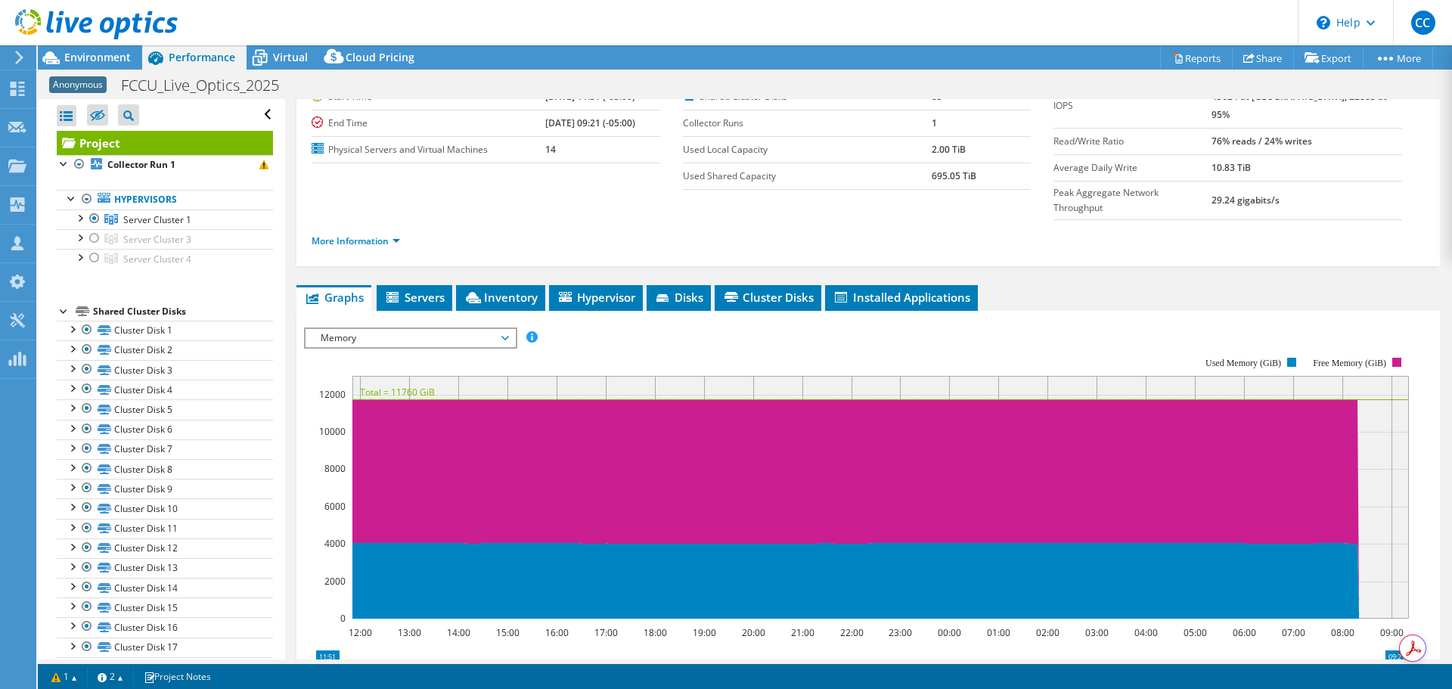
click at [399, 329] on span "Memory" at bounding box center [410, 338] width 194 height 18
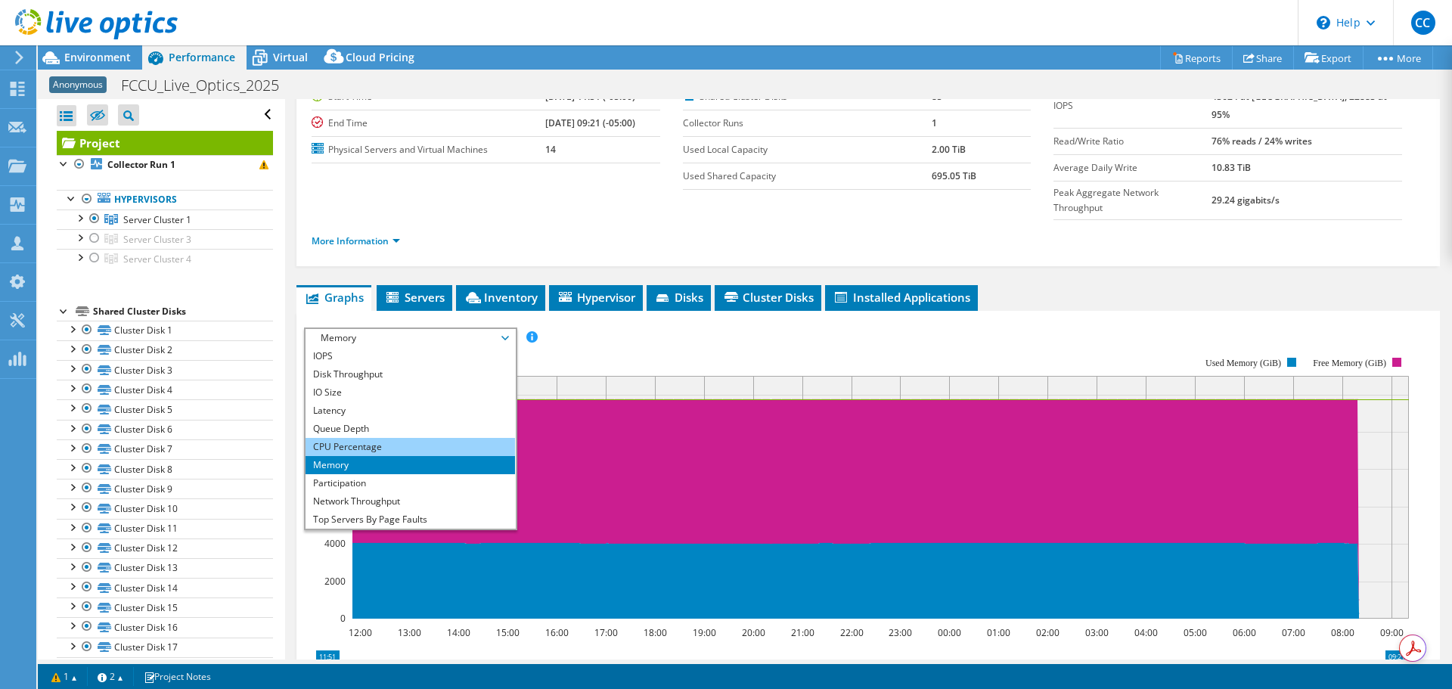
click at [389, 438] on li "CPU Percentage" at bounding box center [411, 447] width 210 height 18
